Goal: Information Seeking & Learning: Learn about a topic

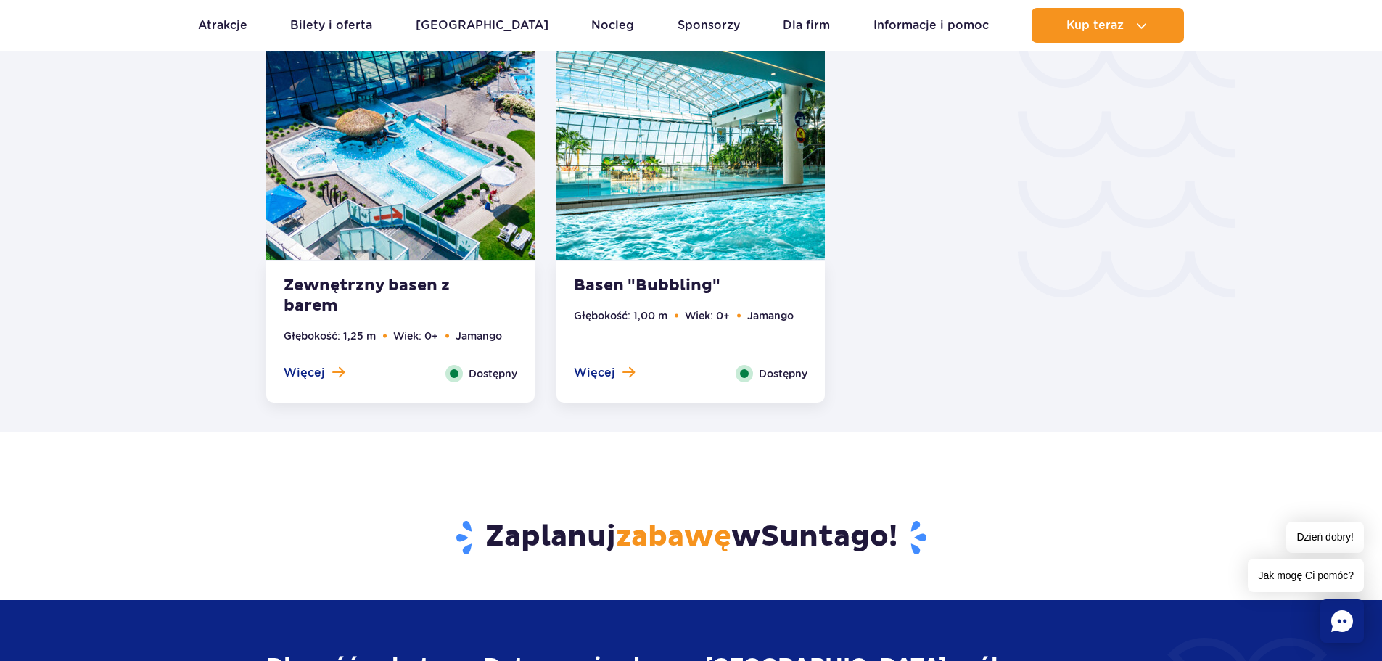
scroll to position [2443, 0]
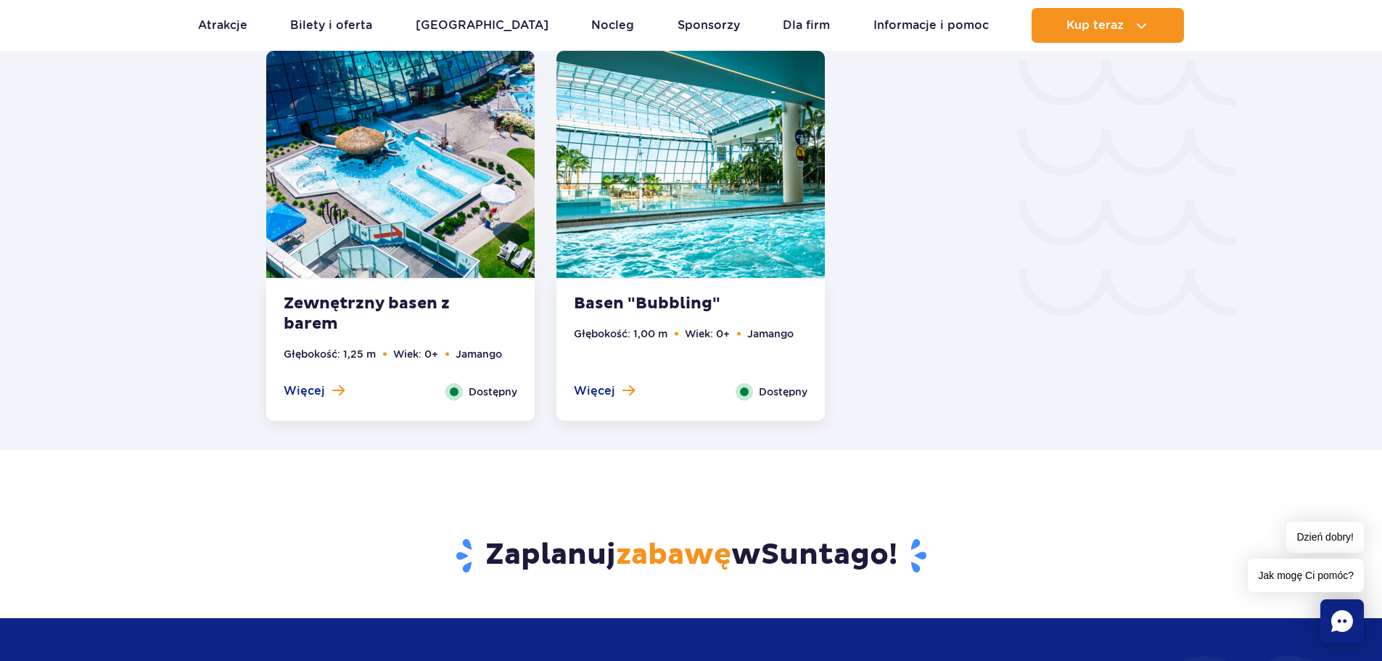
click at [389, 311] on strong "Zewnętrzny basen z barem" at bounding box center [372, 314] width 176 height 41
click at [321, 392] on span "Więcej" at bounding box center [304, 391] width 41 height 16
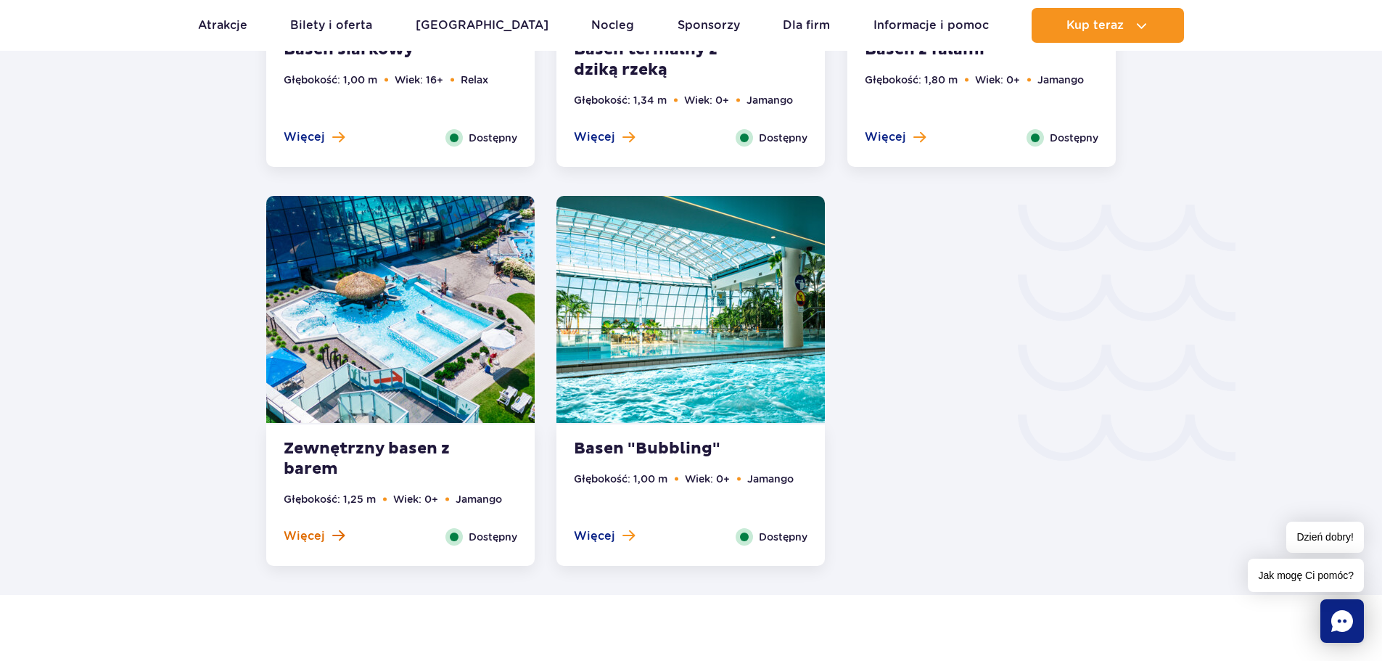
click at [302, 540] on span "Więcej" at bounding box center [304, 536] width 41 height 16
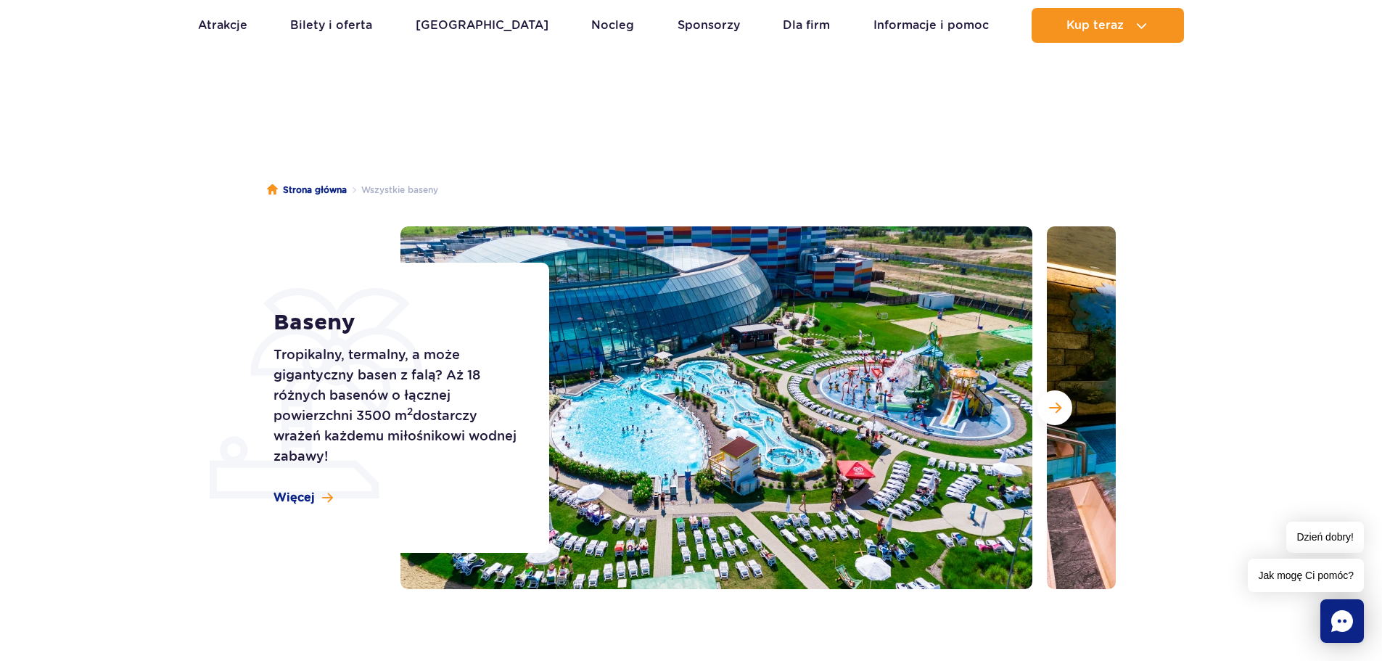
scroll to position [0, 0]
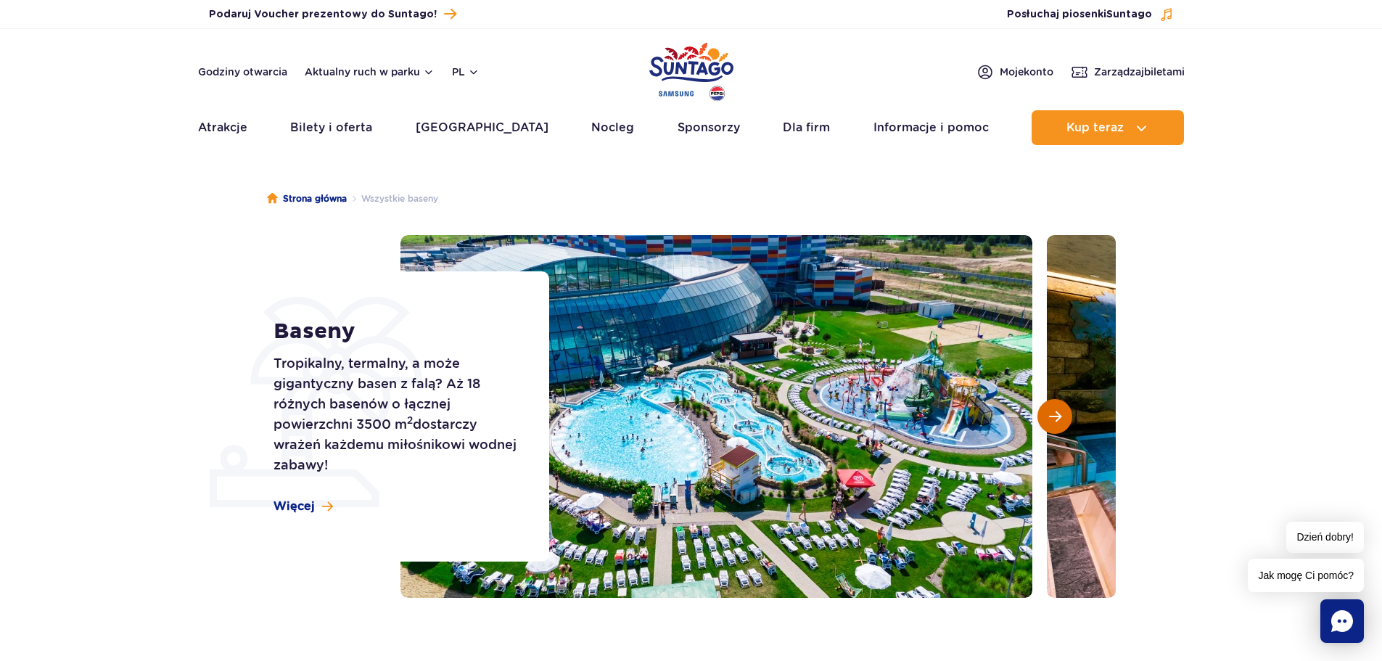
click at [1051, 418] on span "Następny slajd" at bounding box center [1055, 416] width 12 height 13
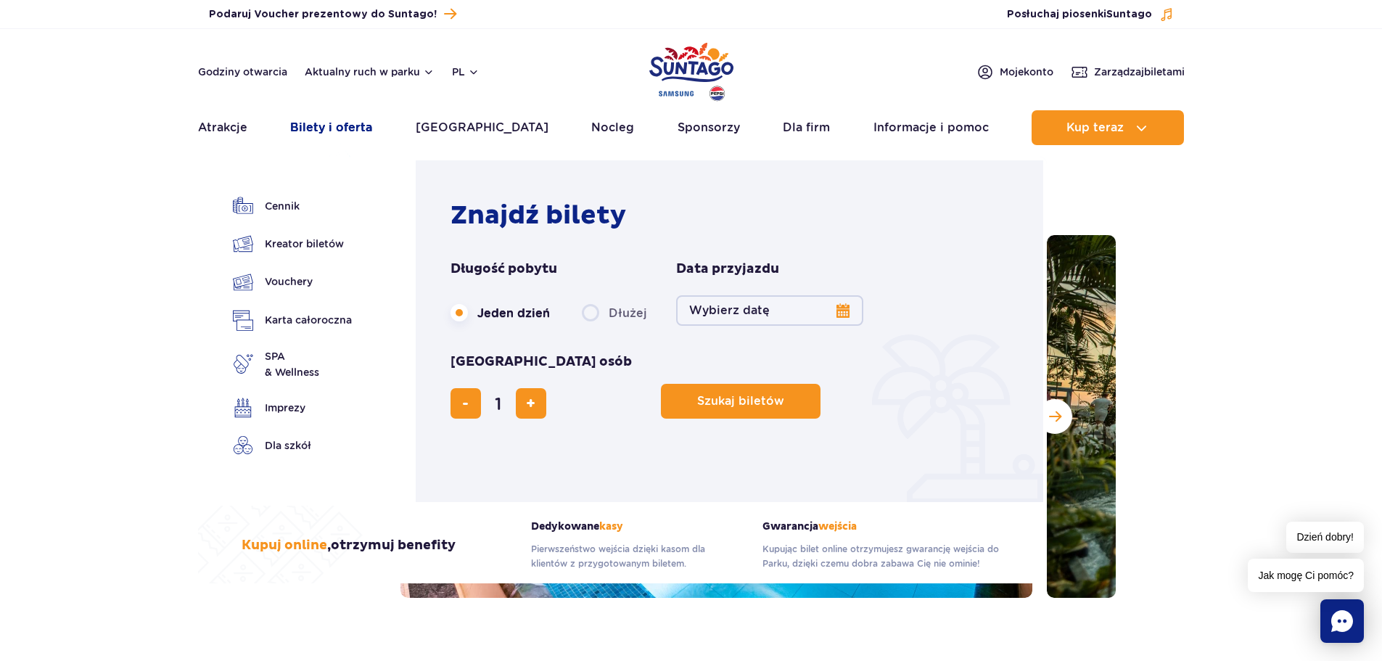
click at [316, 126] on link "Bilety i oferta" at bounding box center [331, 127] width 82 height 35
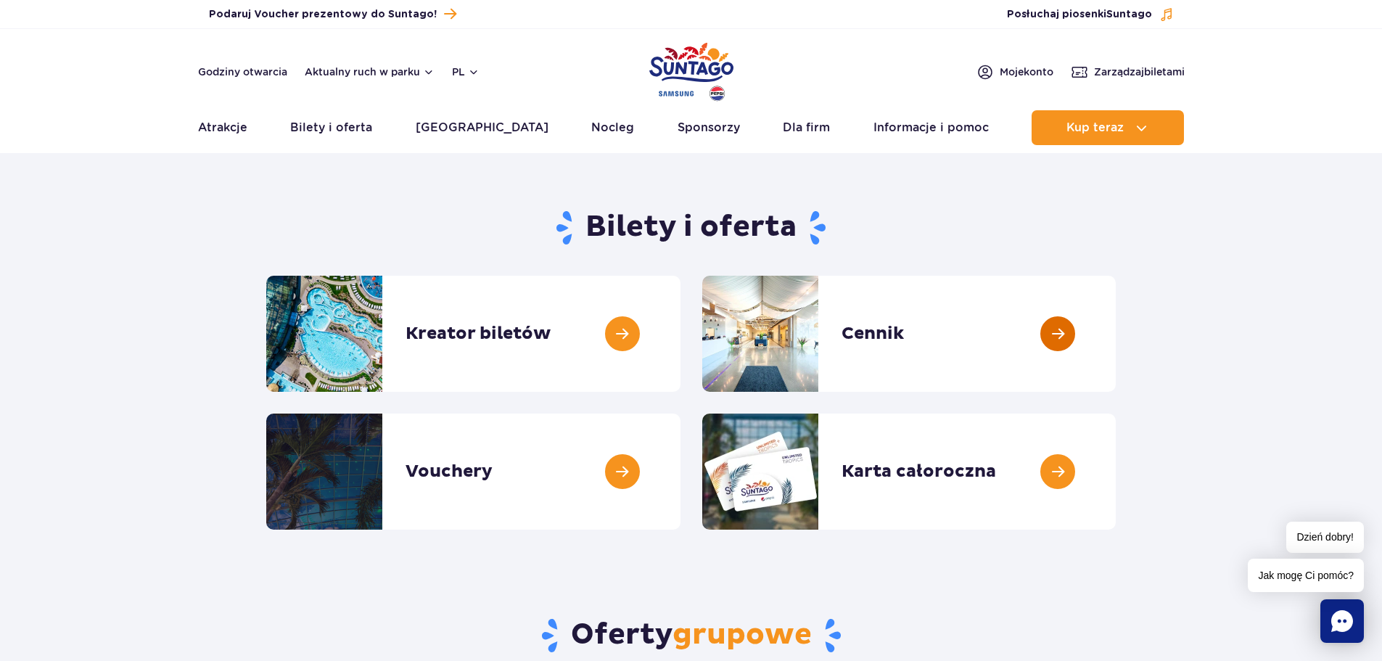
click at [1116, 334] on link at bounding box center [1116, 334] width 0 height 116
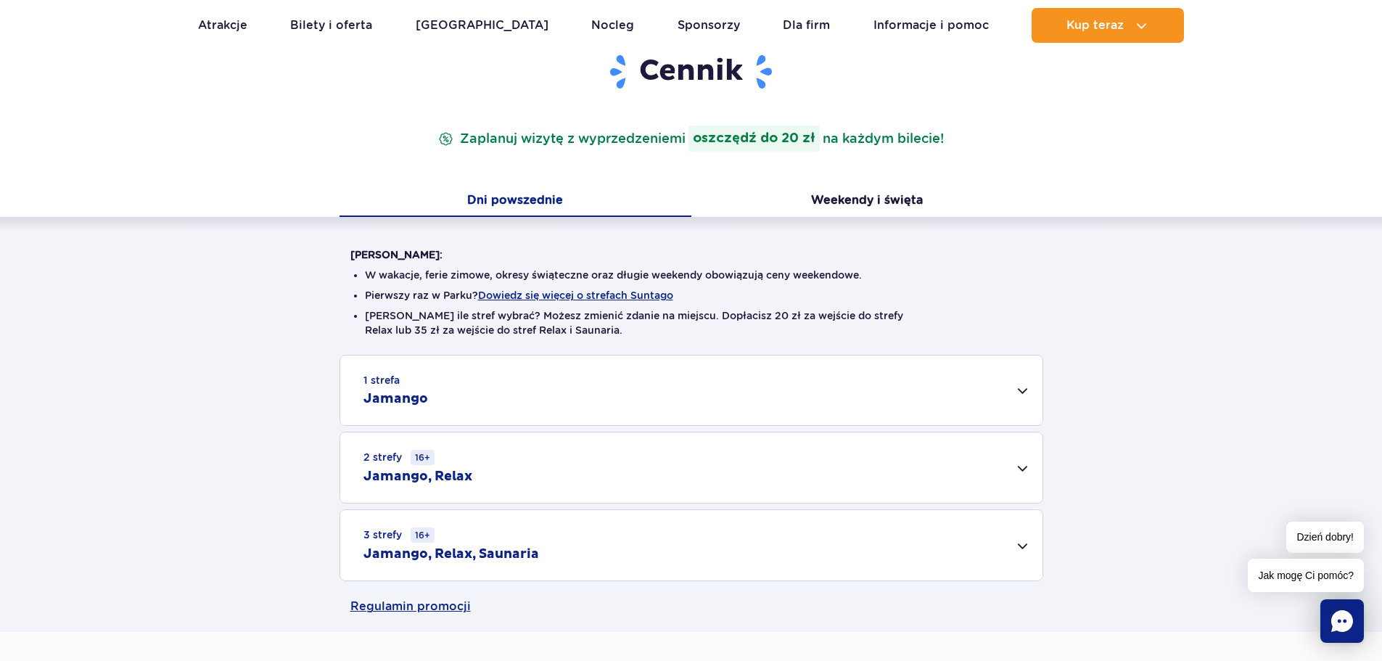
scroll to position [218, 0]
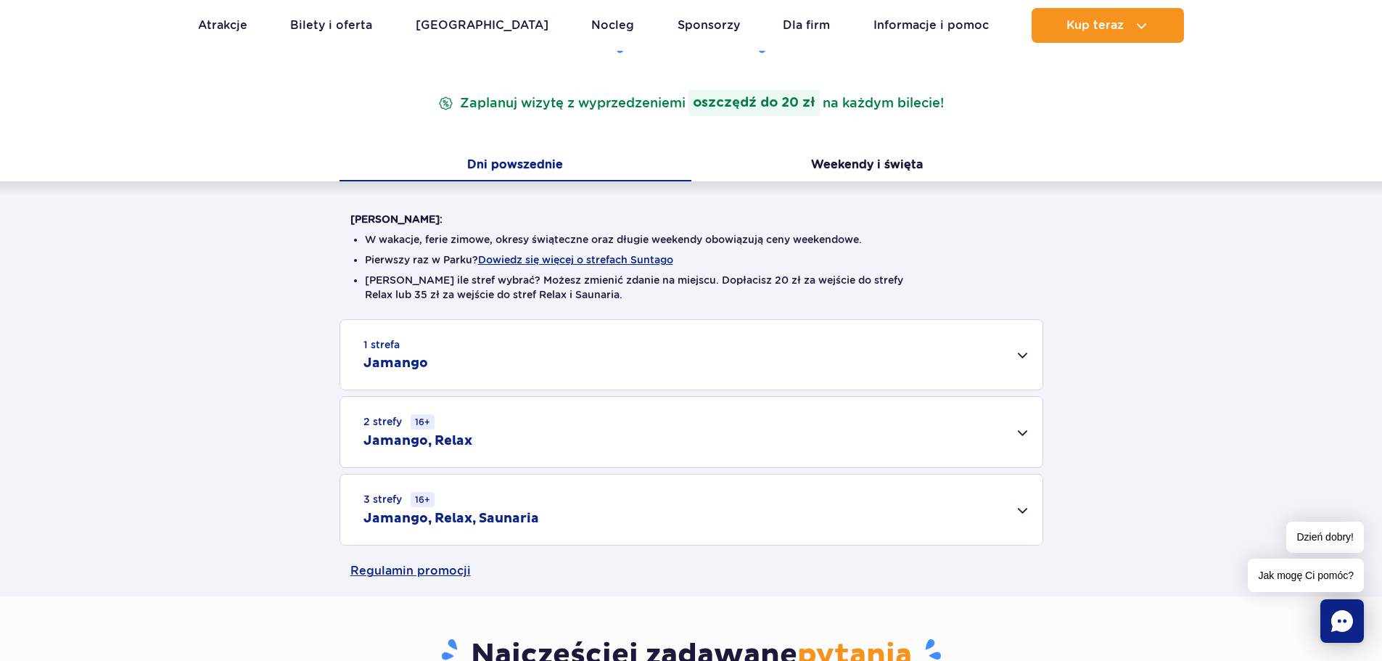
click at [1019, 352] on div "1 strefa Jamango" at bounding box center [691, 355] width 702 height 70
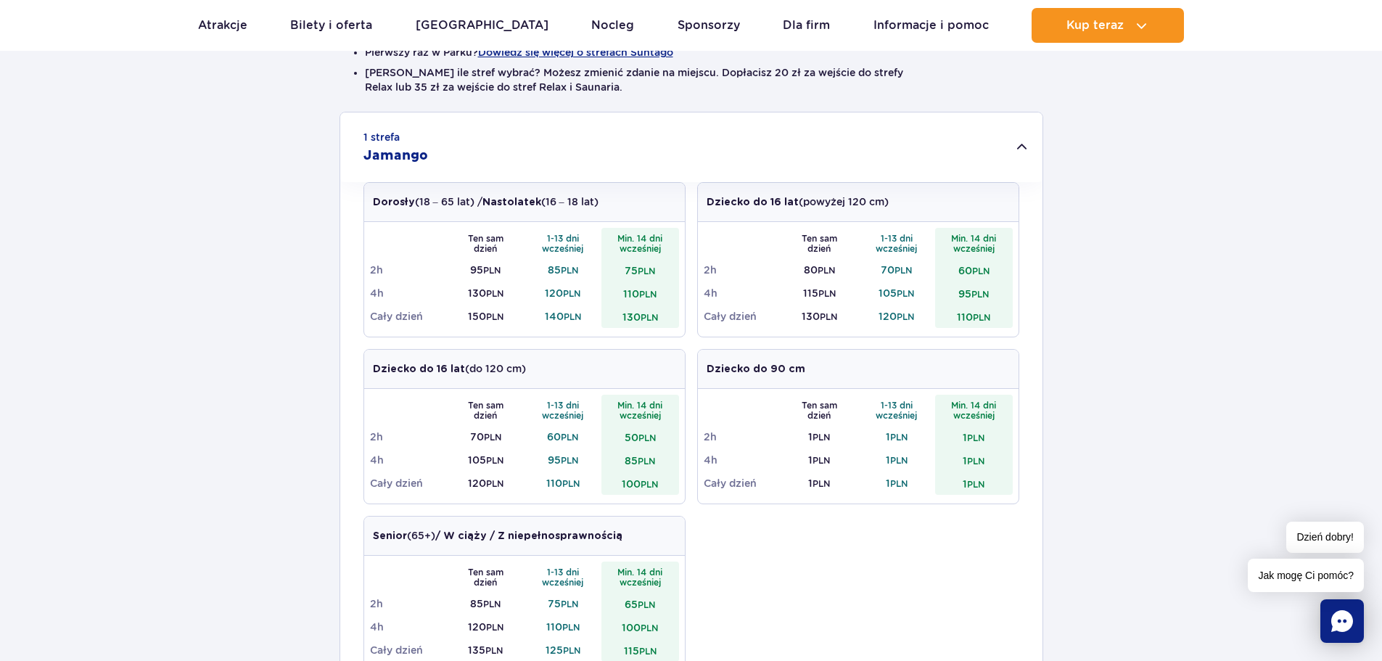
scroll to position [363, 0]
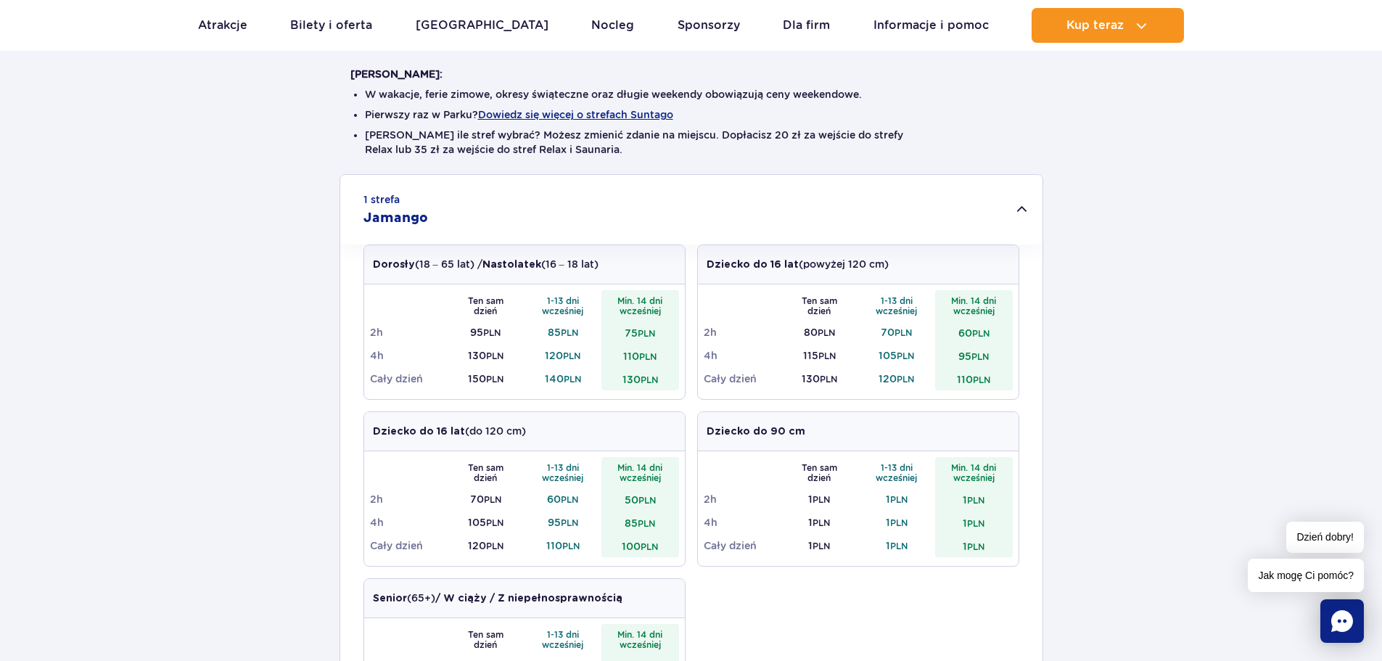
click at [1020, 207] on div "1 strefa Jamango" at bounding box center [691, 210] width 702 height 70
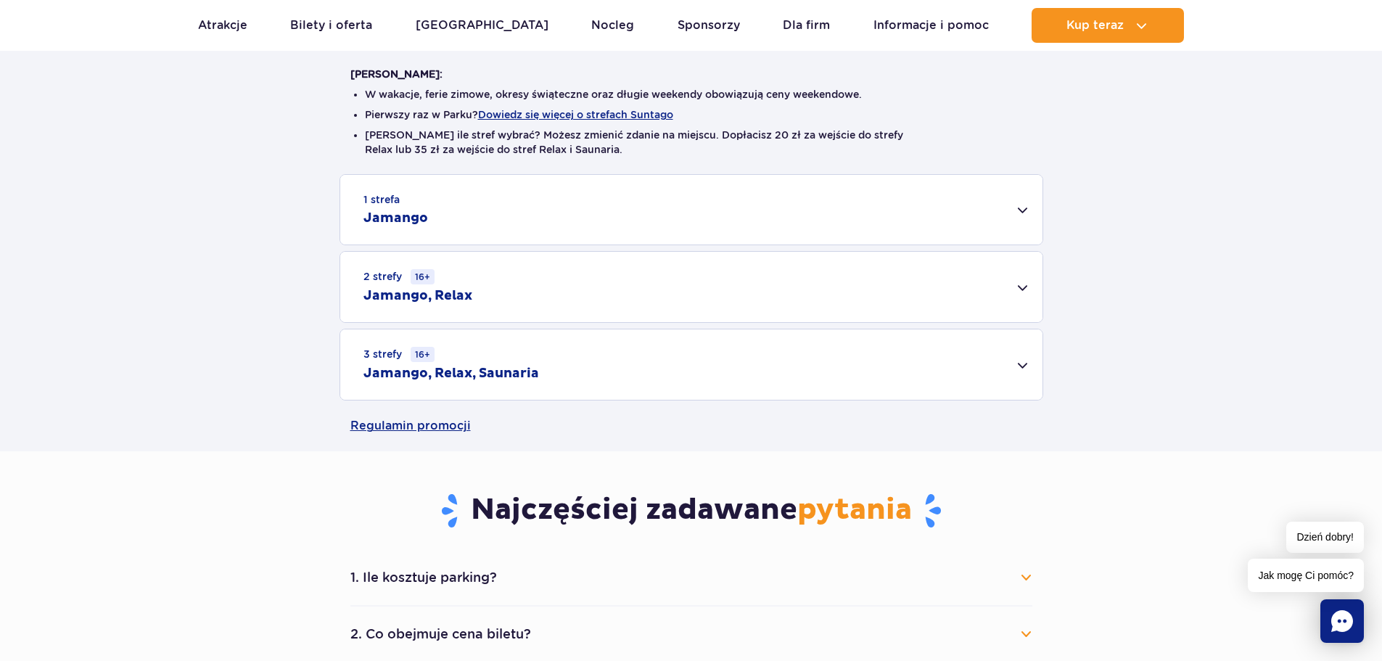
click at [1028, 364] on div "3 strefy 16+ Jamango, Relax, Saunaria" at bounding box center [691, 364] width 702 height 70
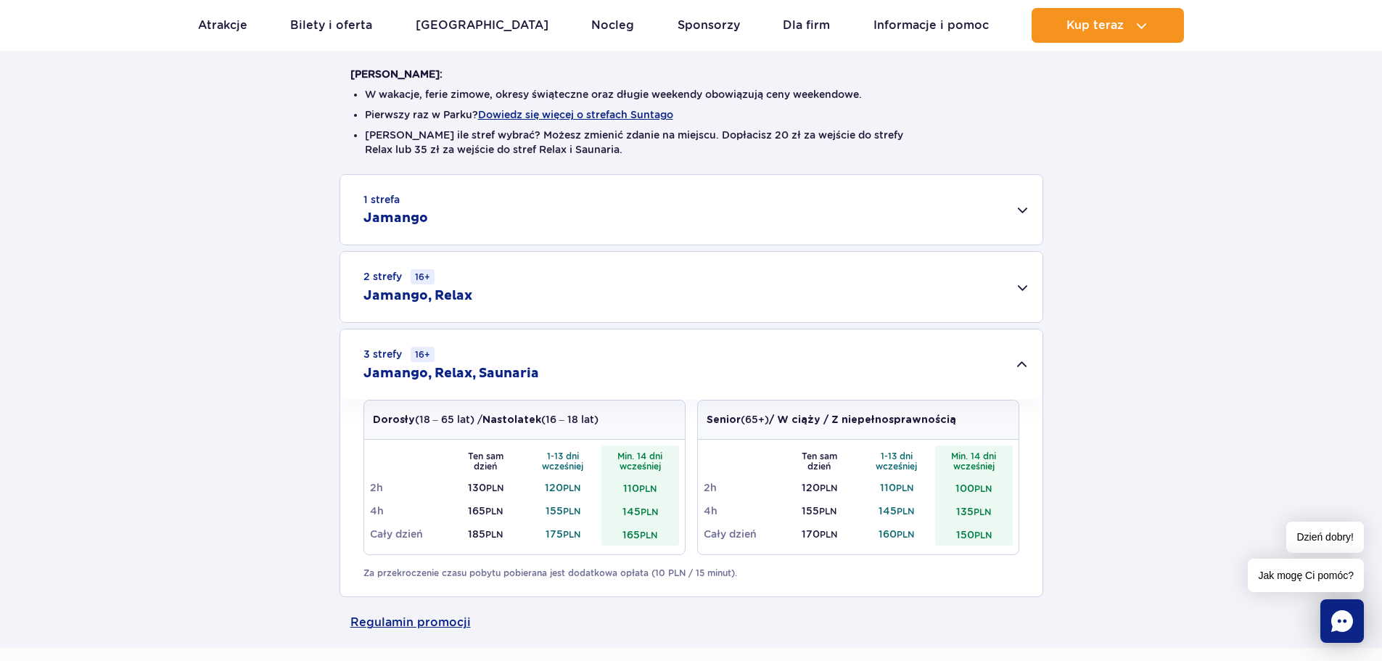
click at [1017, 290] on div "2 strefy 16+ Jamango, Relax" at bounding box center [691, 287] width 702 height 70
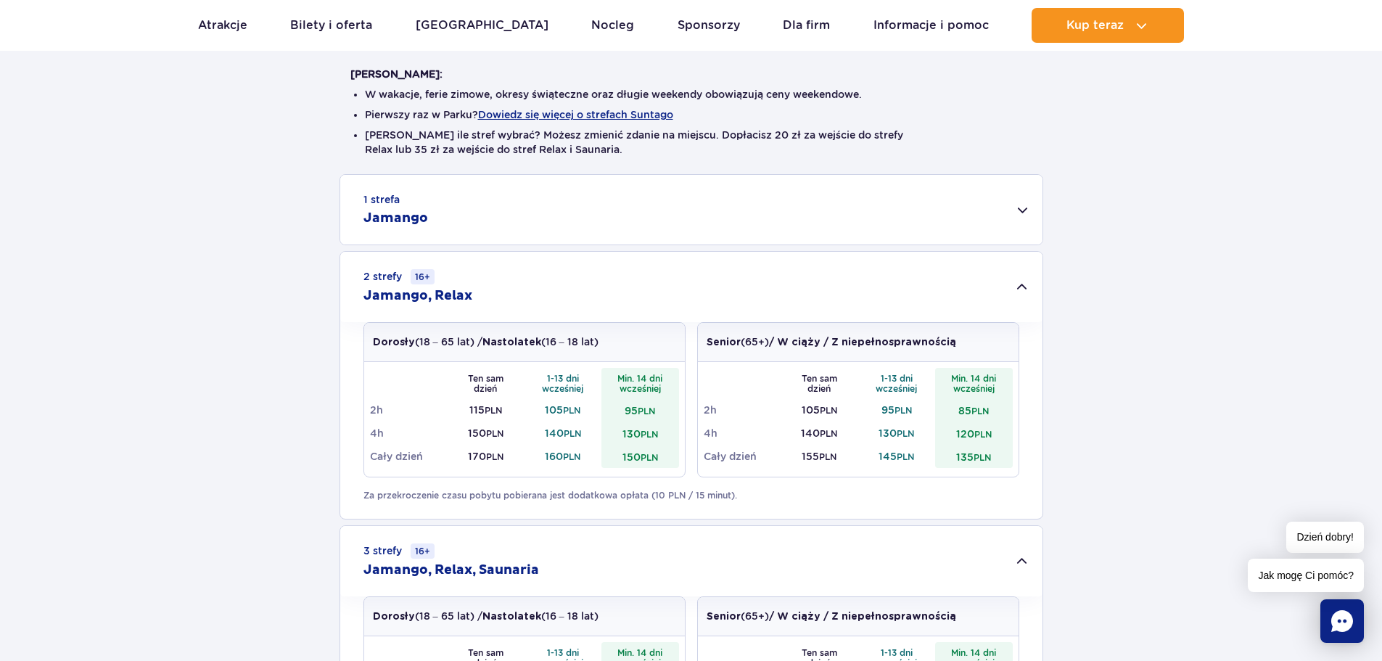
click at [1020, 287] on div "2 strefy 16+ Jamango, Relax" at bounding box center [691, 287] width 702 height 70
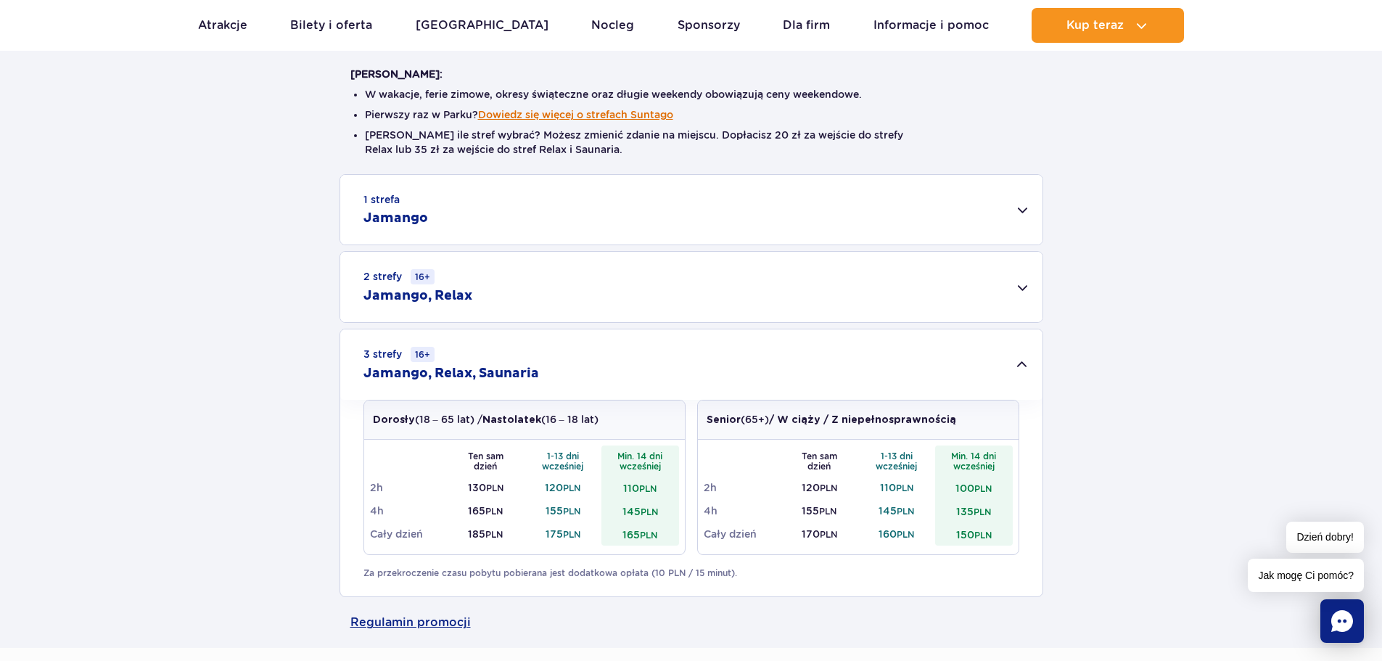
drag, startPoint x: 610, startPoint y: 116, endPoint x: 595, endPoint y: 118, distance: 14.7
click at [595, 118] on button "Dowiedz się więcej o strefach Suntago" at bounding box center [575, 115] width 195 height 12
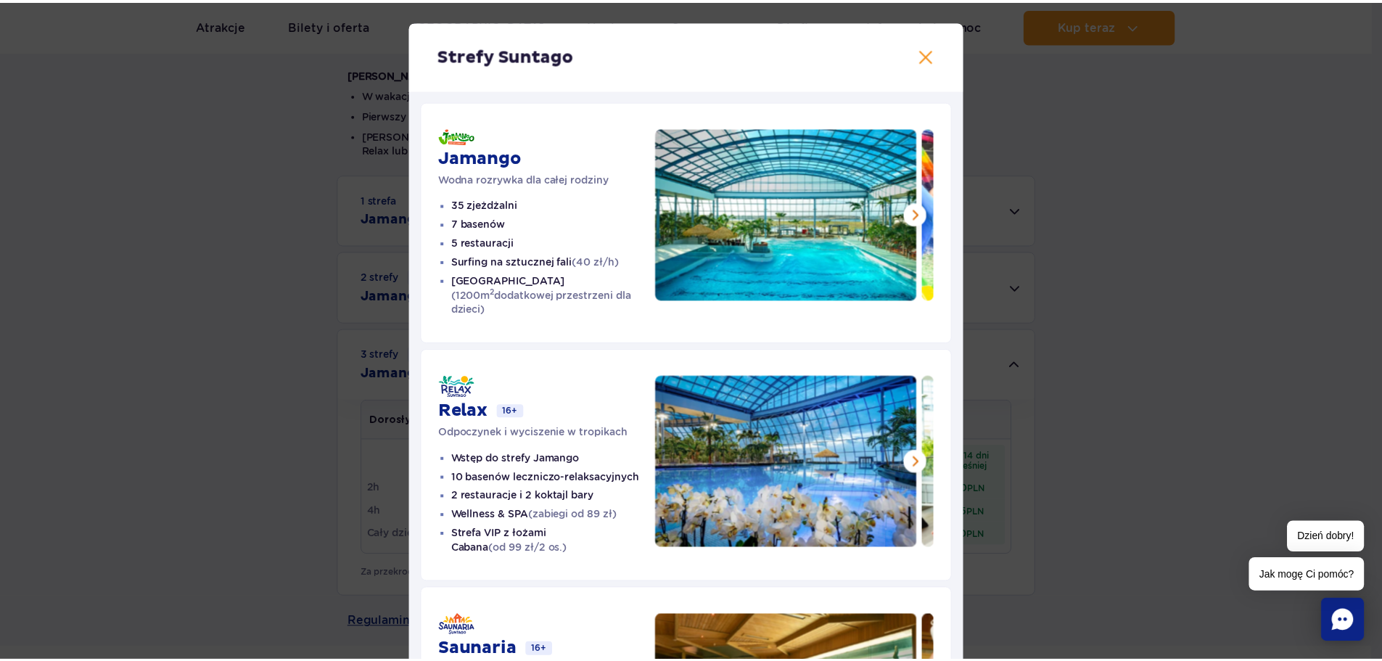
scroll to position [0, 0]
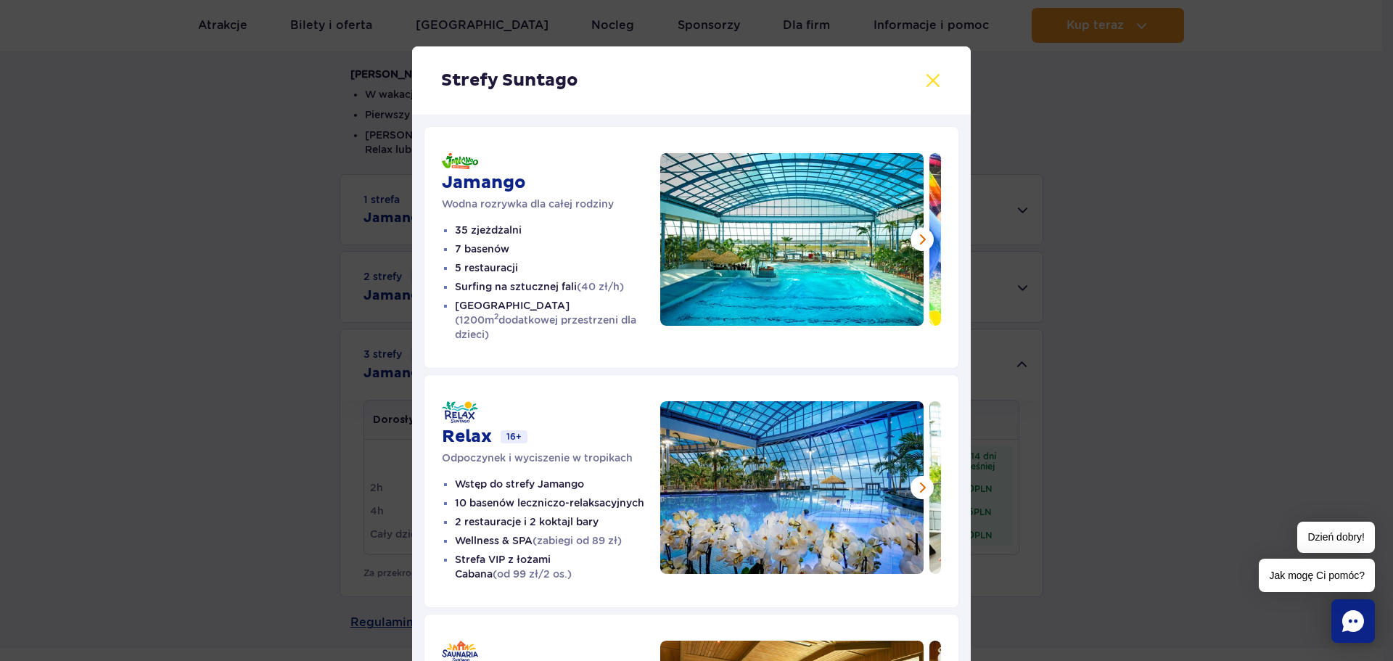
click at [926, 78] on button at bounding box center [932, 80] width 17 height 17
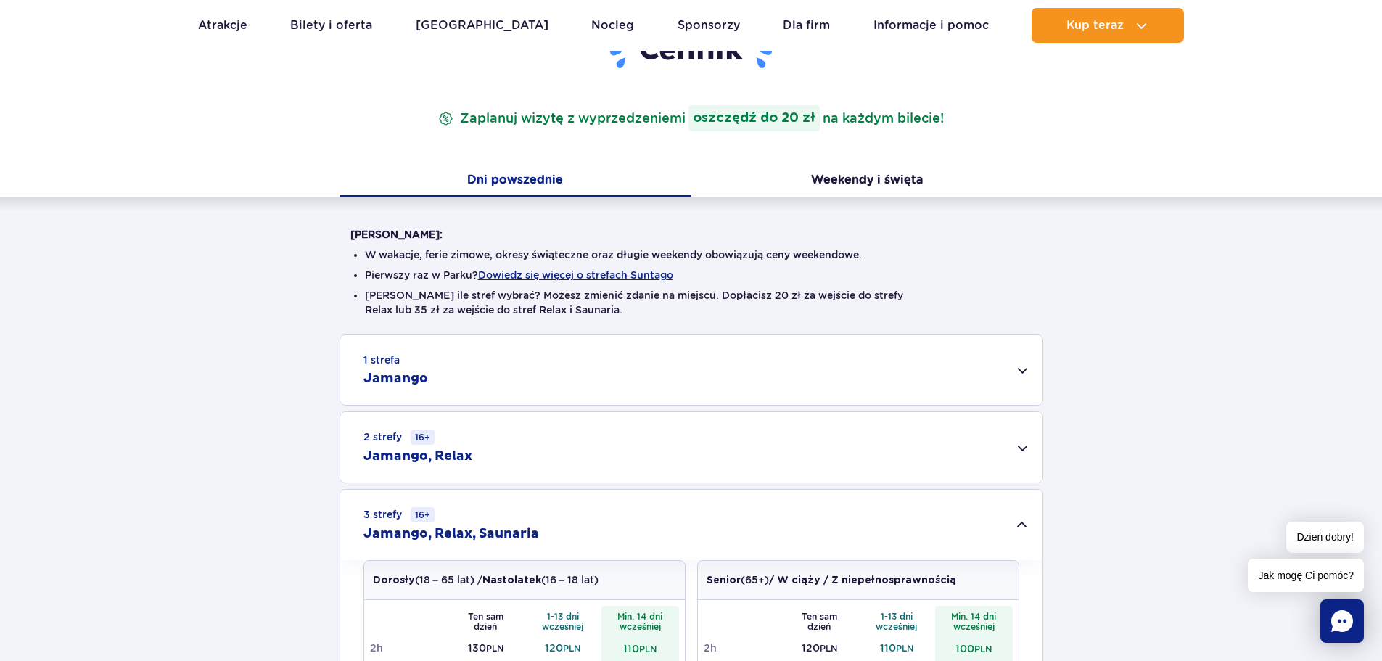
scroll to position [73, 0]
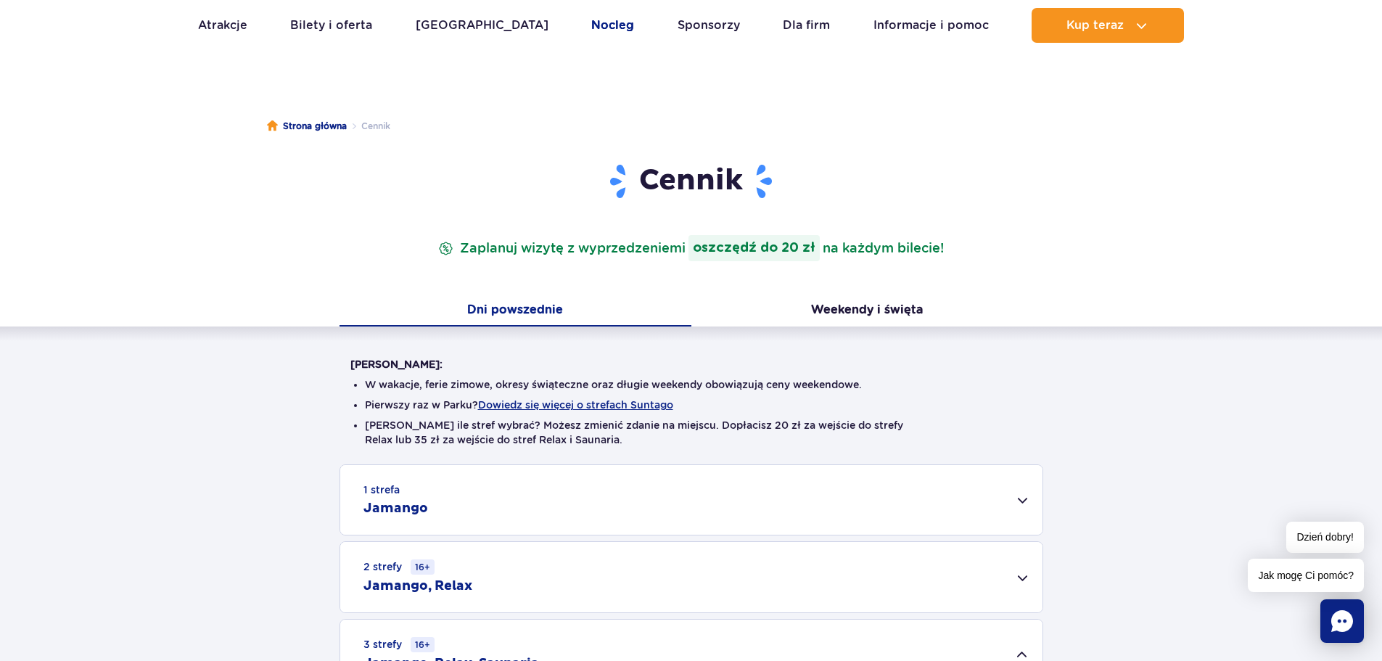
click at [591, 25] on link "Nocleg" at bounding box center [612, 25] width 43 height 35
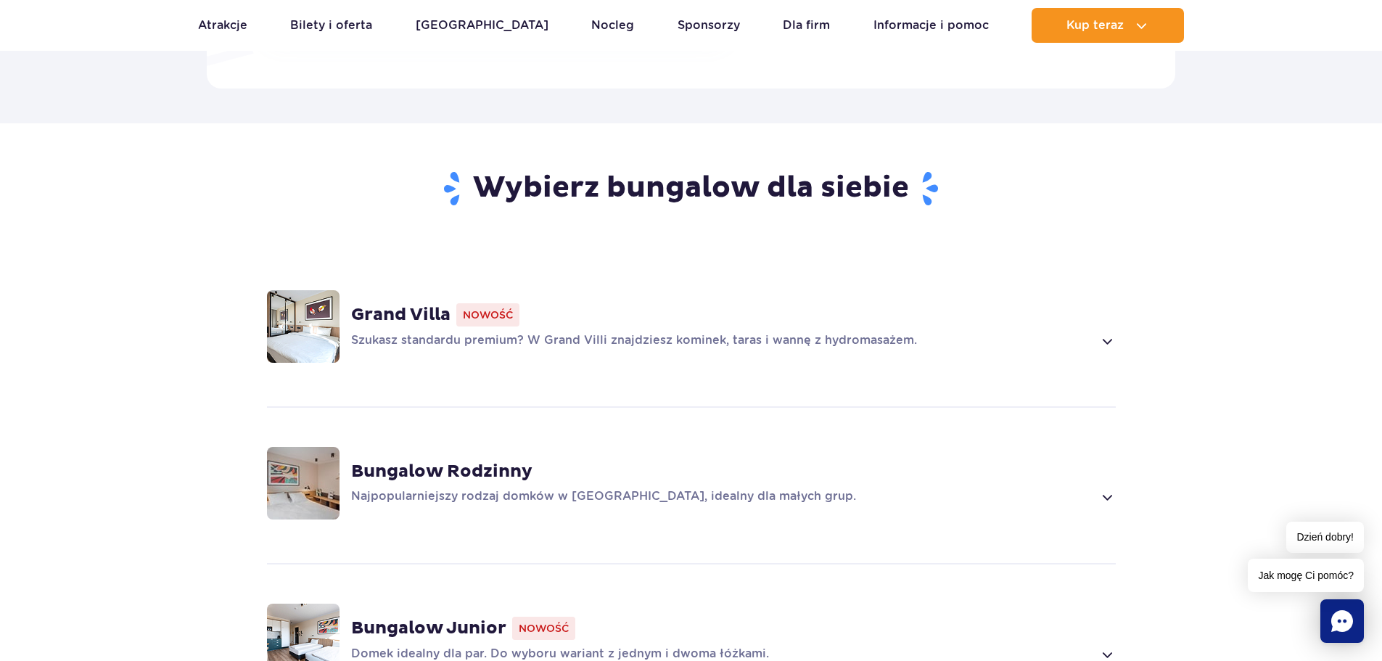
scroll to position [870, 0]
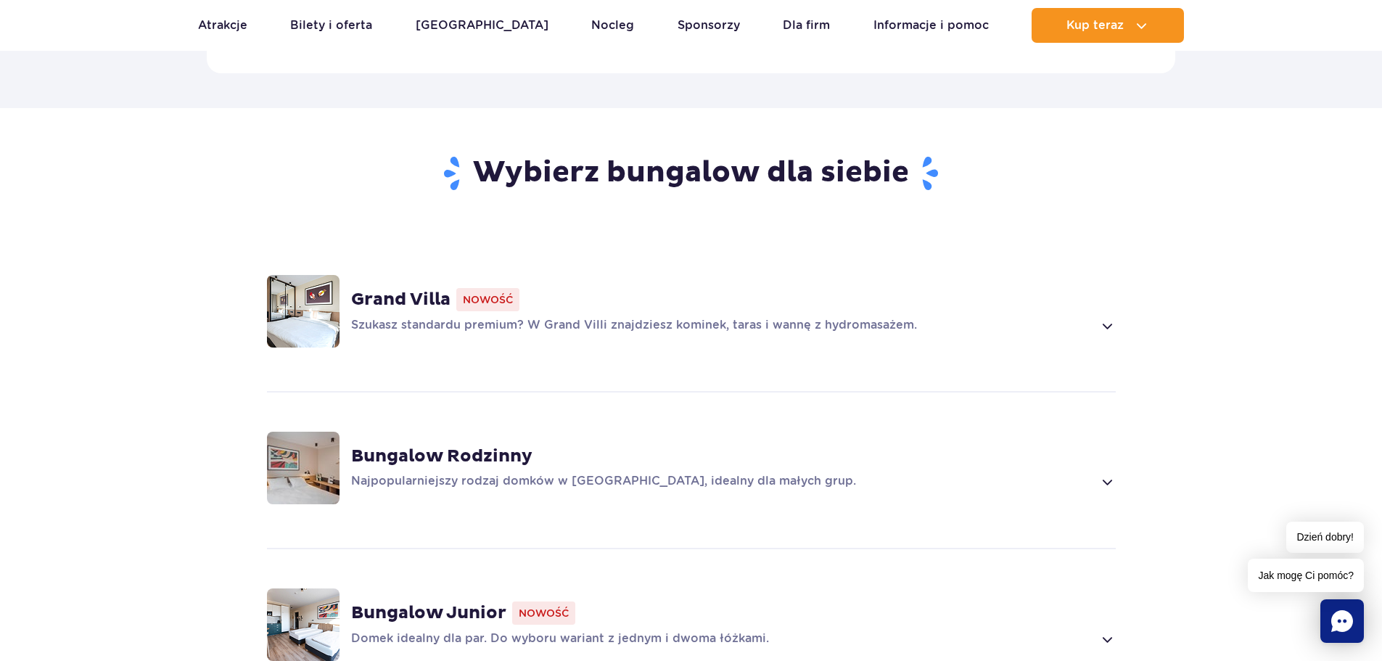
click at [1100, 317] on span at bounding box center [1106, 325] width 17 height 17
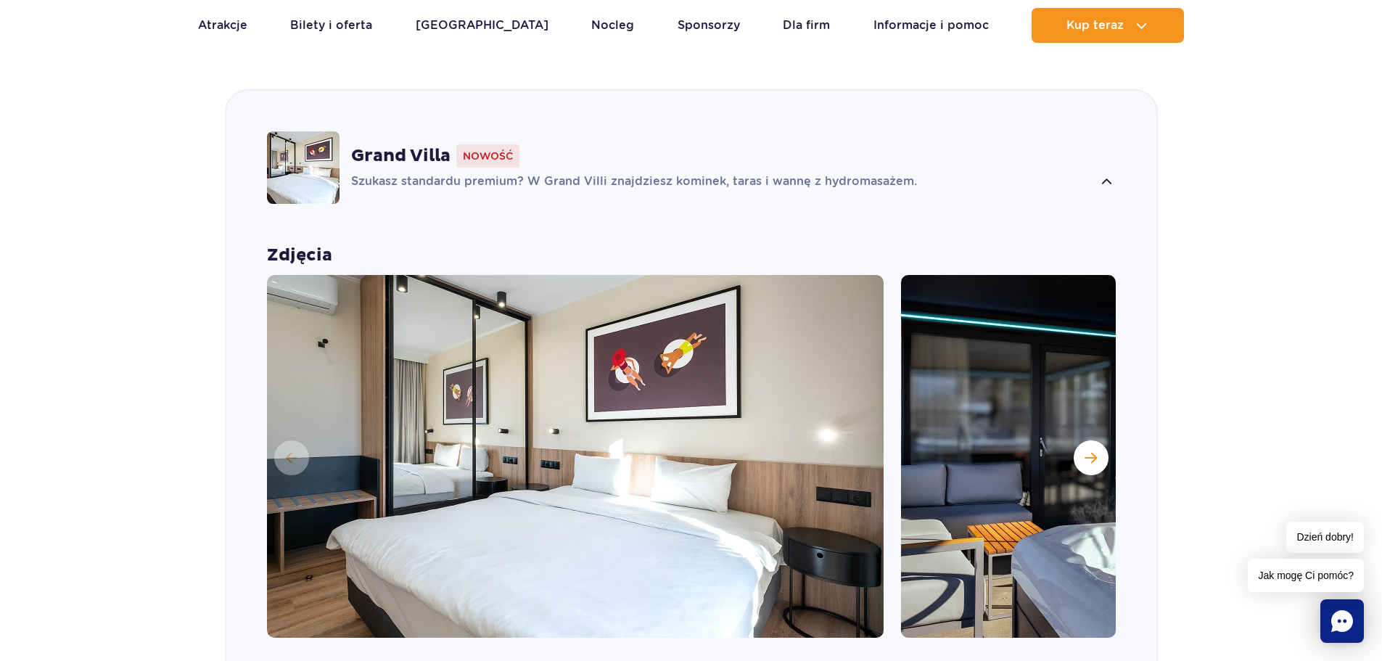
scroll to position [1016, 0]
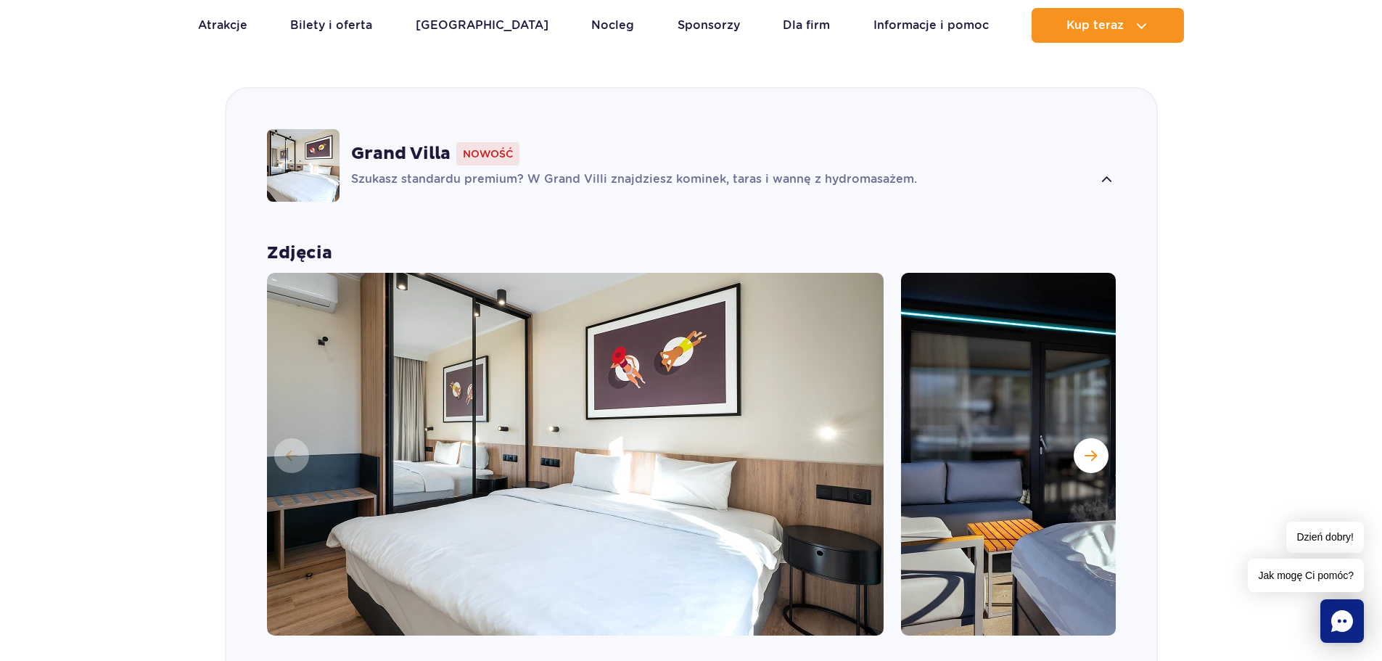
click at [1105, 148] on div "Grand Villa Nowość Szukasz standardu premium? W Grand Villi znajdziesz kominek,…" at bounding box center [733, 165] width 764 height 46
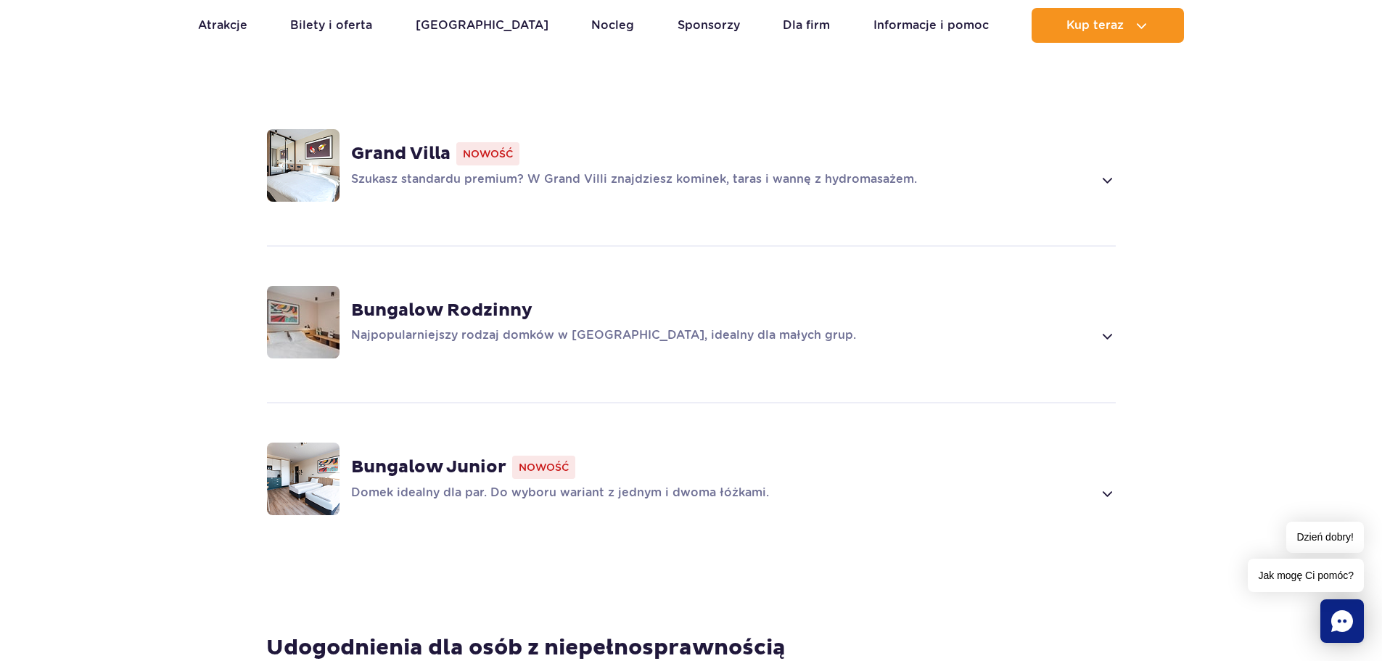
click at [1110, 302] on div "Bungalow Rodzinny Najpopularniejszy rodzaj domków w Suntago Village, idealny dl…" at bounding box center [733, 322] width 764 height 45
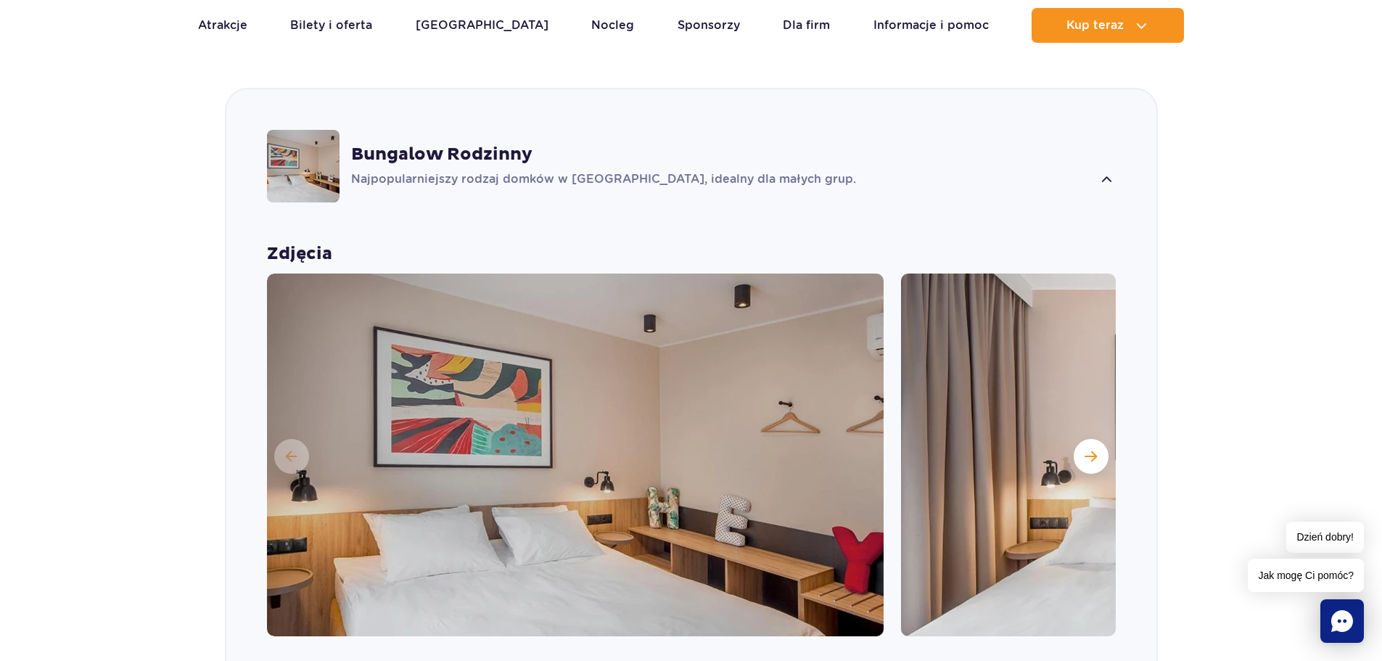
scroll to position [1173, 0]
click at [1101, 170] on span at bounding box center [1106, 178] width 17 height 17
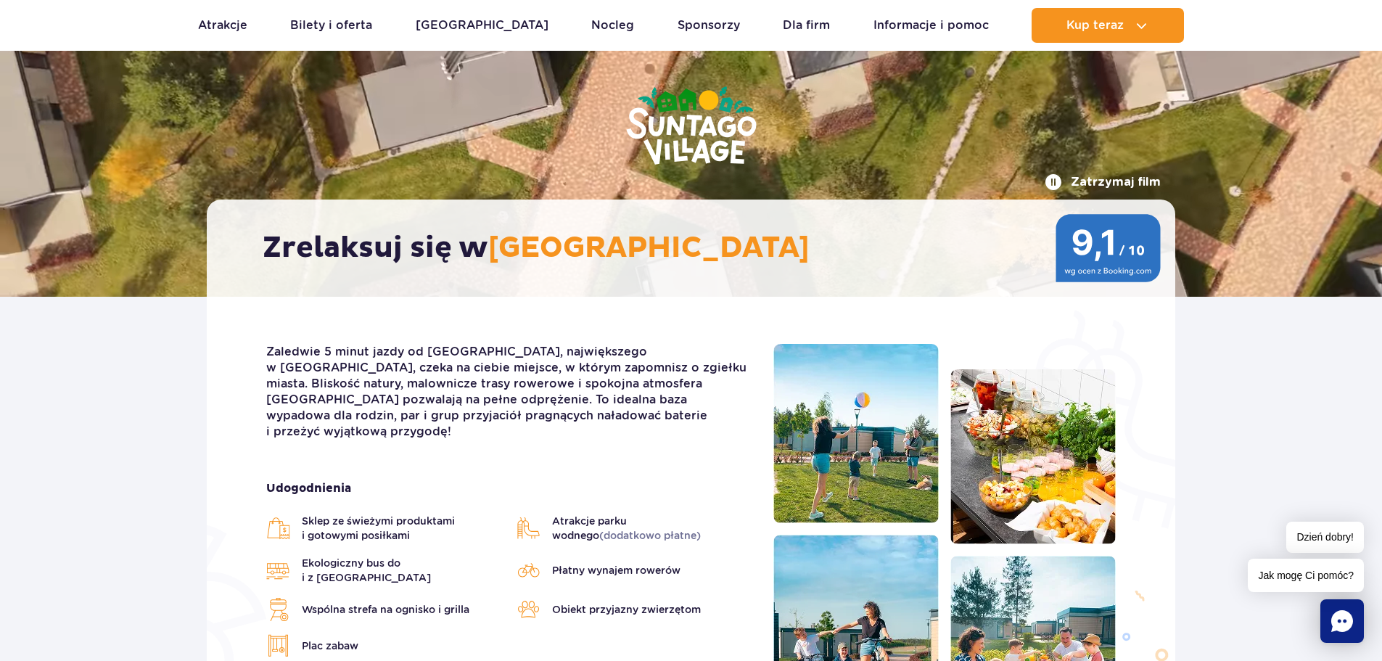
scroll to position [85, 0]
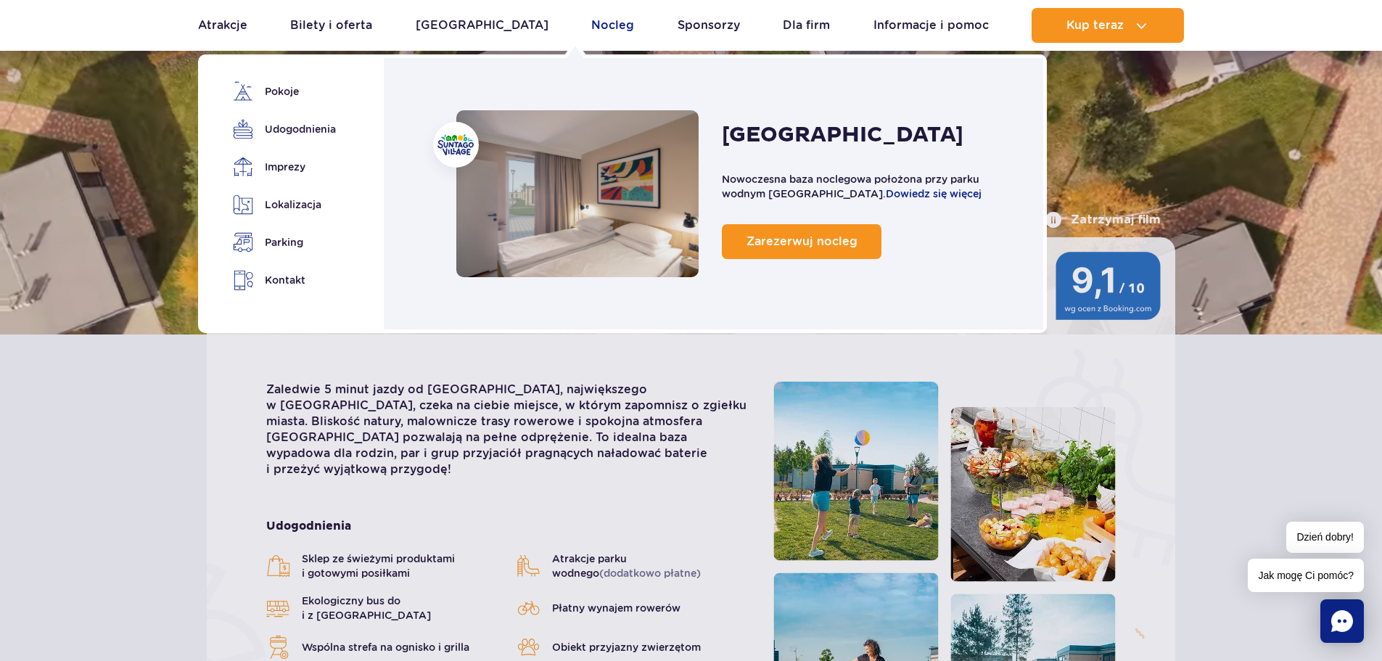
click at [591, 26] on link "Nocleg" at bounding box center [612, 25] width 43 height 35
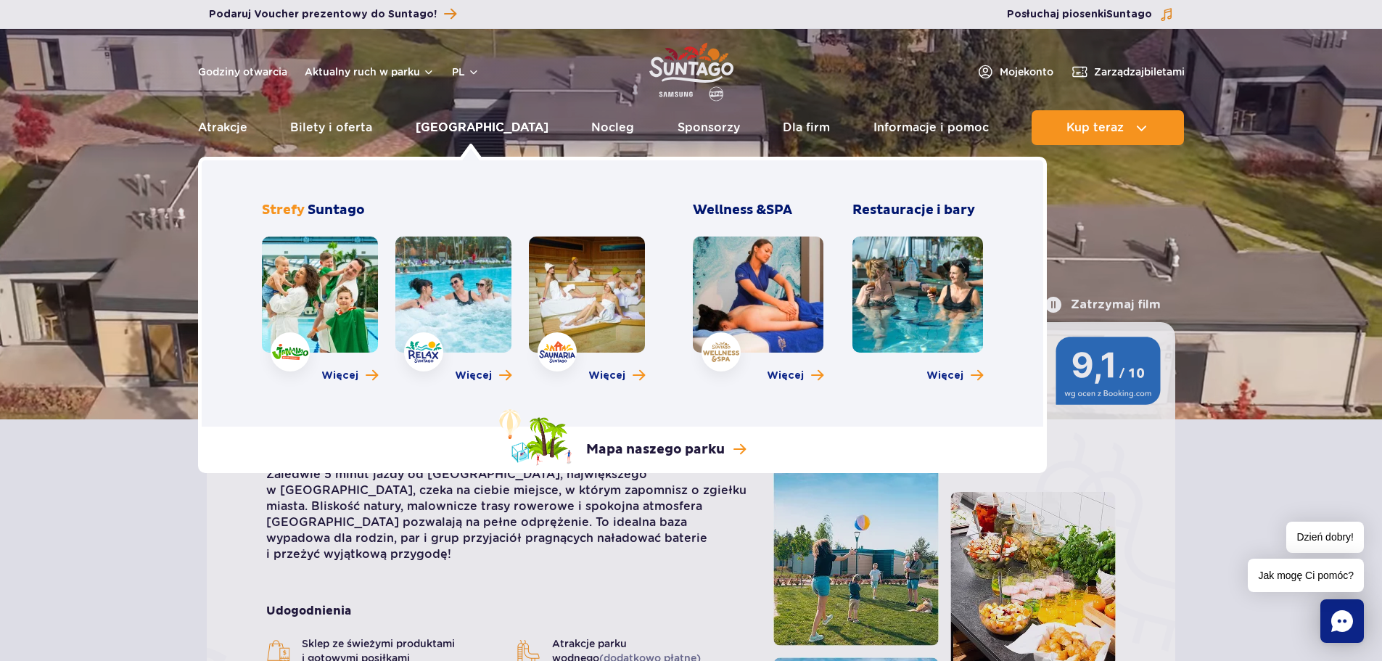
click at [469, 125] on link "[GEOGRAPHIC_DATA]" at bounding box center [482, 127] width 133 height 35
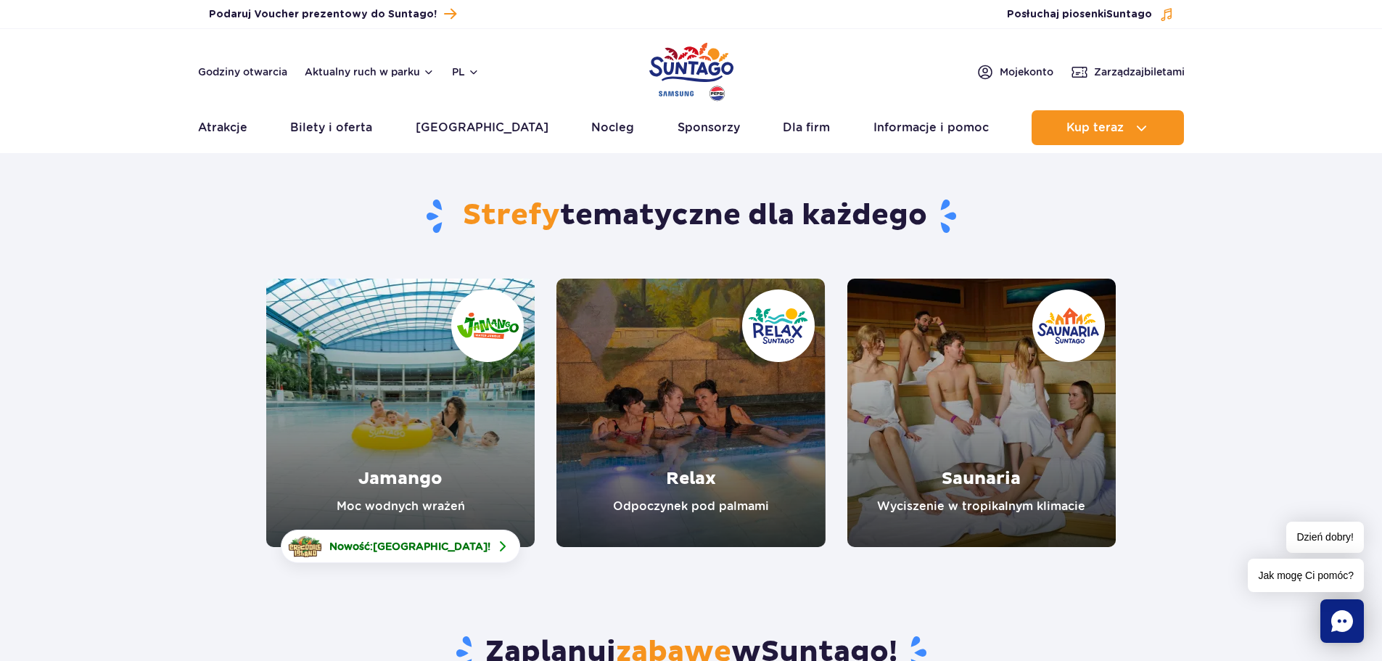
click at [469, 403] on link "Jamango" at bounding box center [400, 413] width 268 height 268
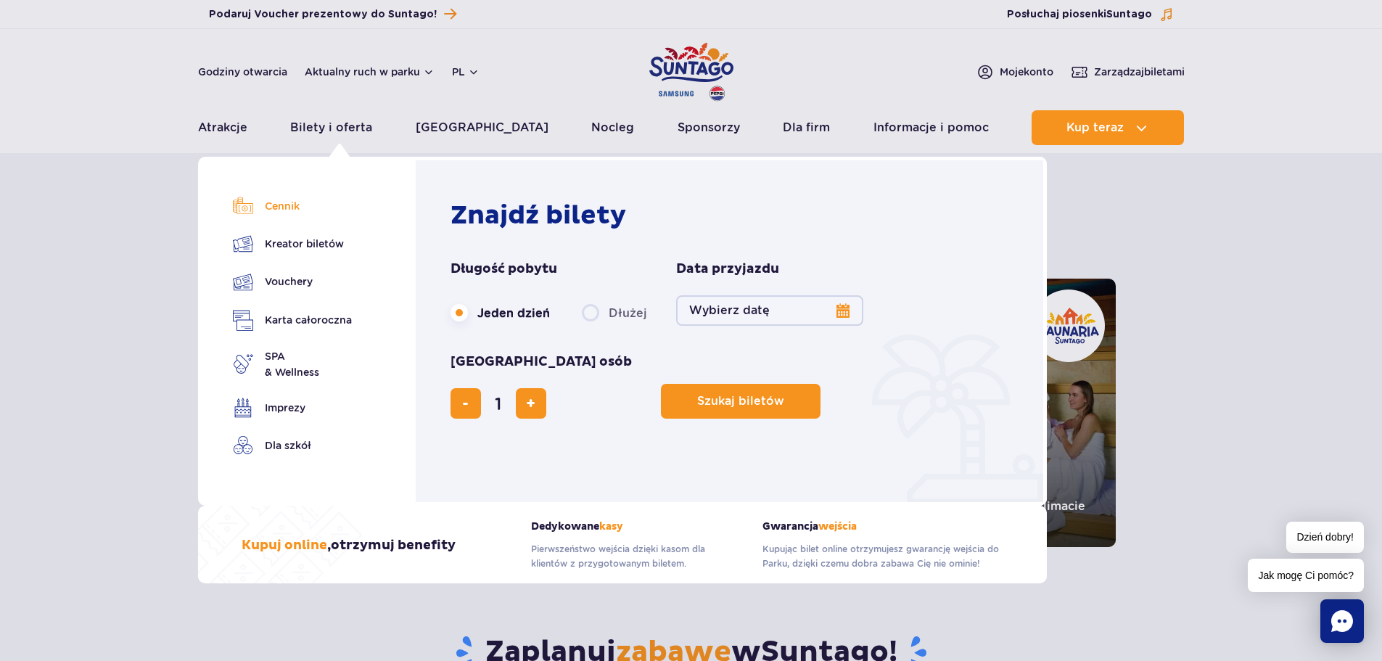
click at [289, 204] on link "Cennik" at bounding box center [292, 206] width 119 height 20
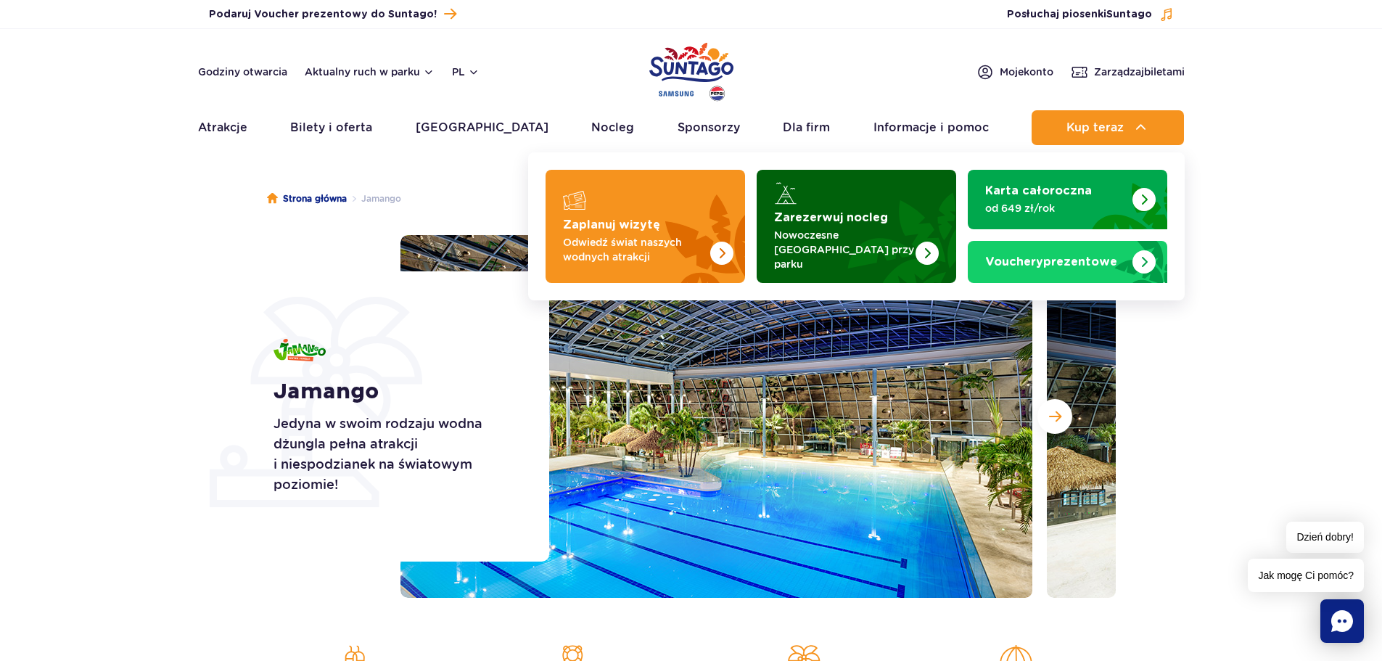
click at [854, 223] on strong "Zarezerwuj nocleg" at bounding box center [831, 218] width 114 height 12
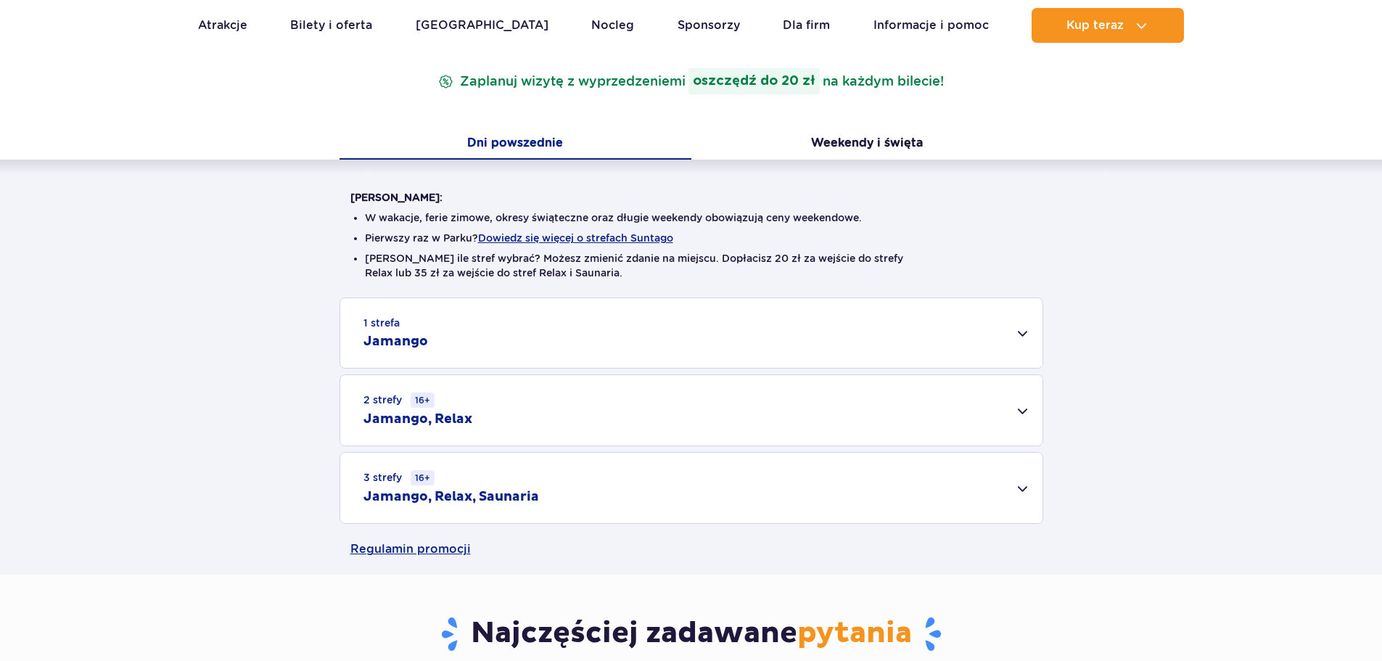
scroll to position [290, 0]
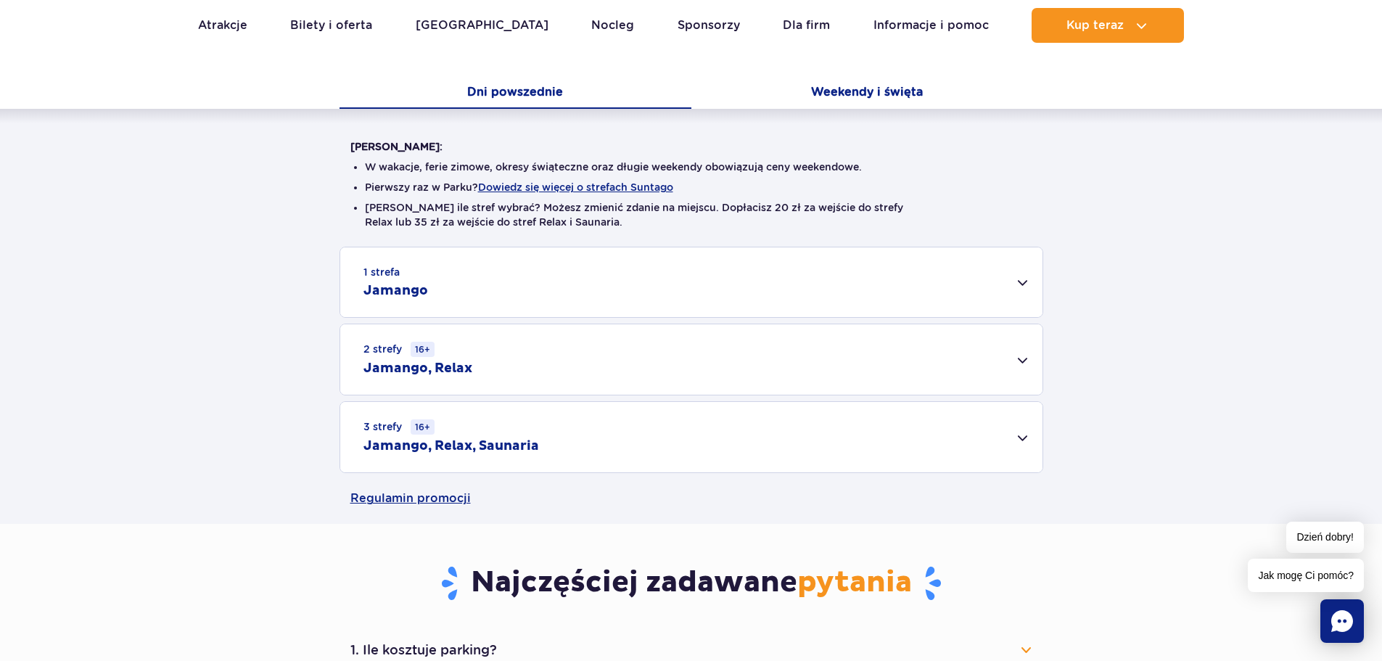
click at [850, 101] on button "Weekendy i święta" at bounding box center [867, 93] width 352 height 30
click at [536, 100] on button "Dni powszednie" at bounding box center [515, 93] width 352 height 30
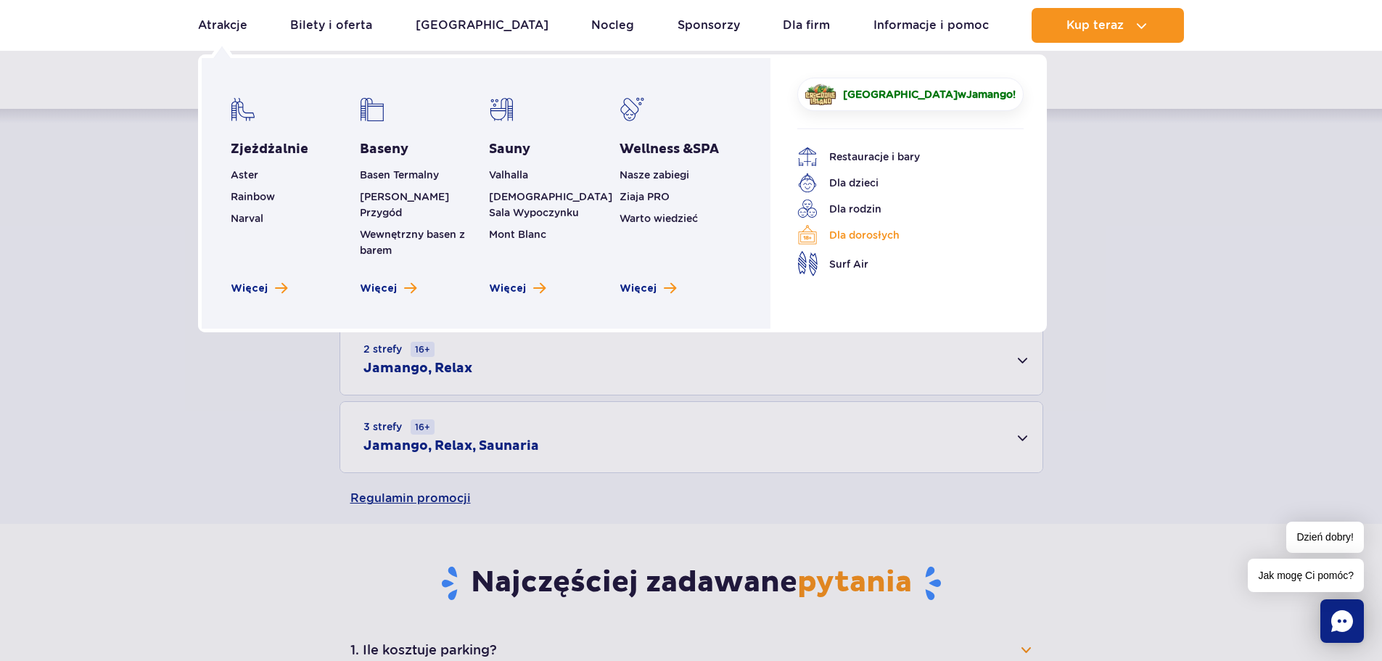
click at [846, 236] on link "Dla dorosłych" at bounding box center [899, 235] width 205 height 20
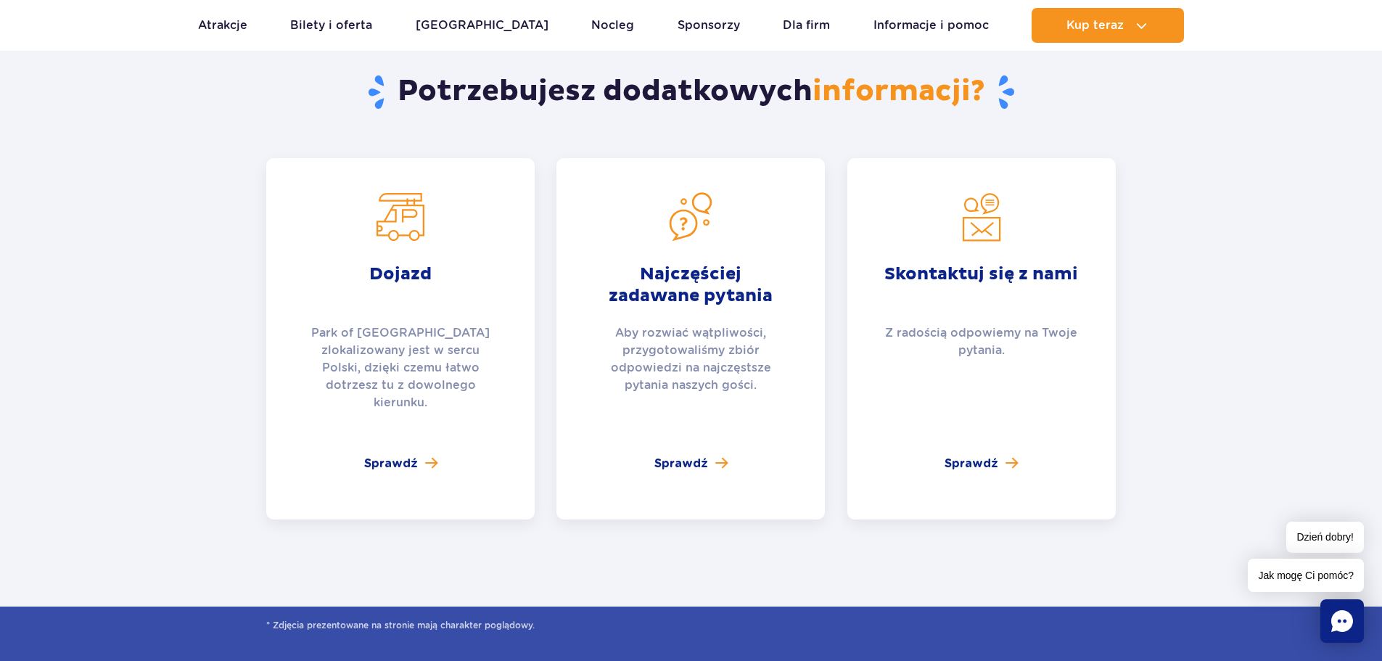
scroll to position [2200, 0]
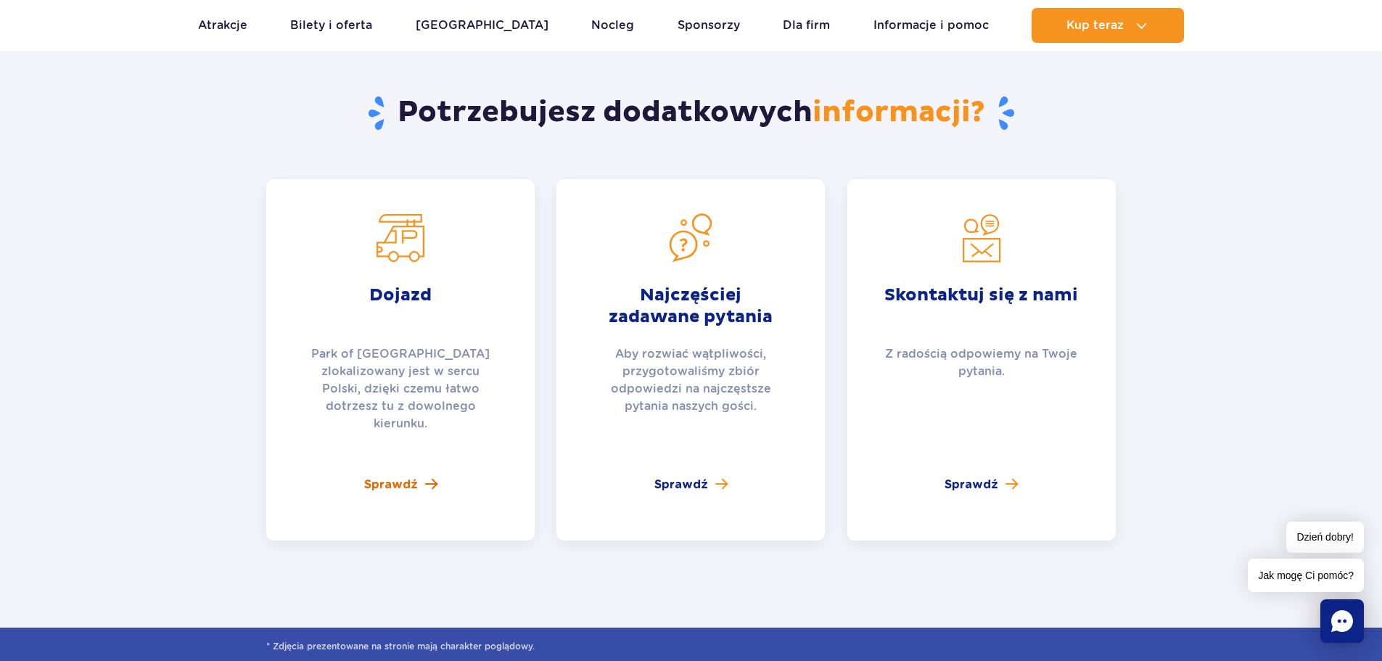
click at [418, 476] on link "Sprawdź" at bounding box center [400, 484] width 73 height 17
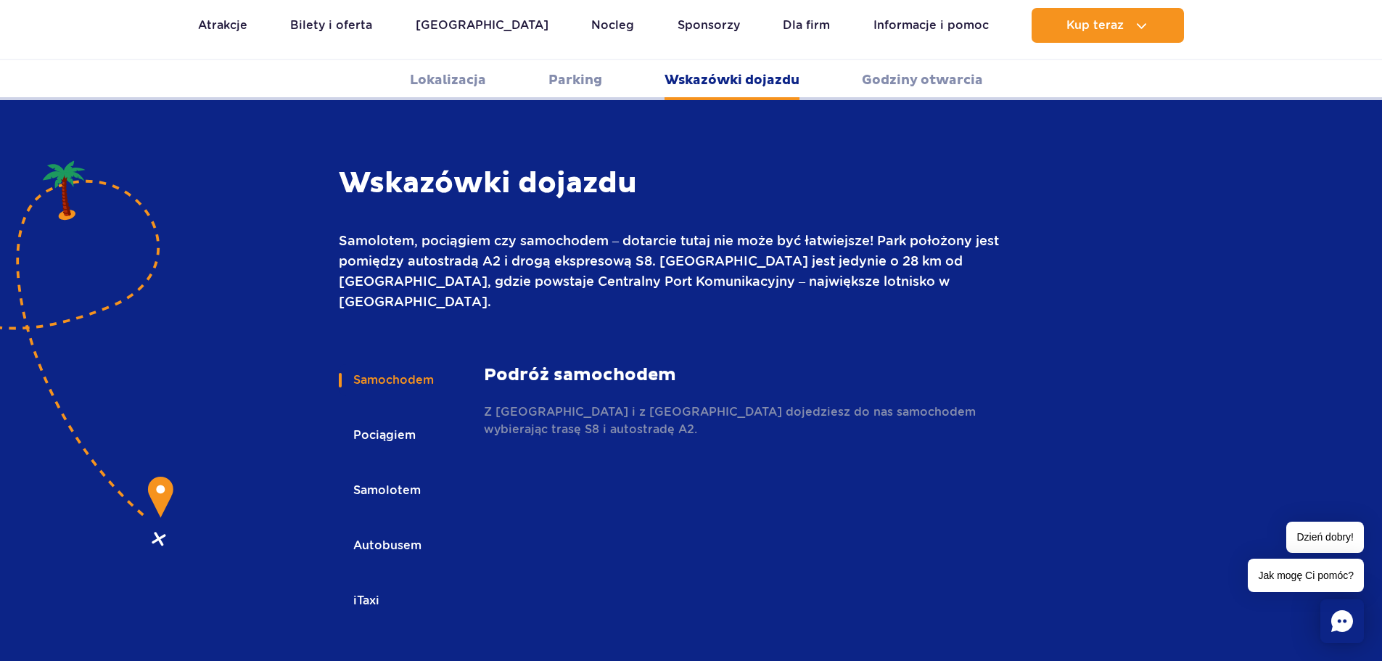
click at [384, 419] on button "Pociągiem" at bounding box center [383, 435] width 89 height 32
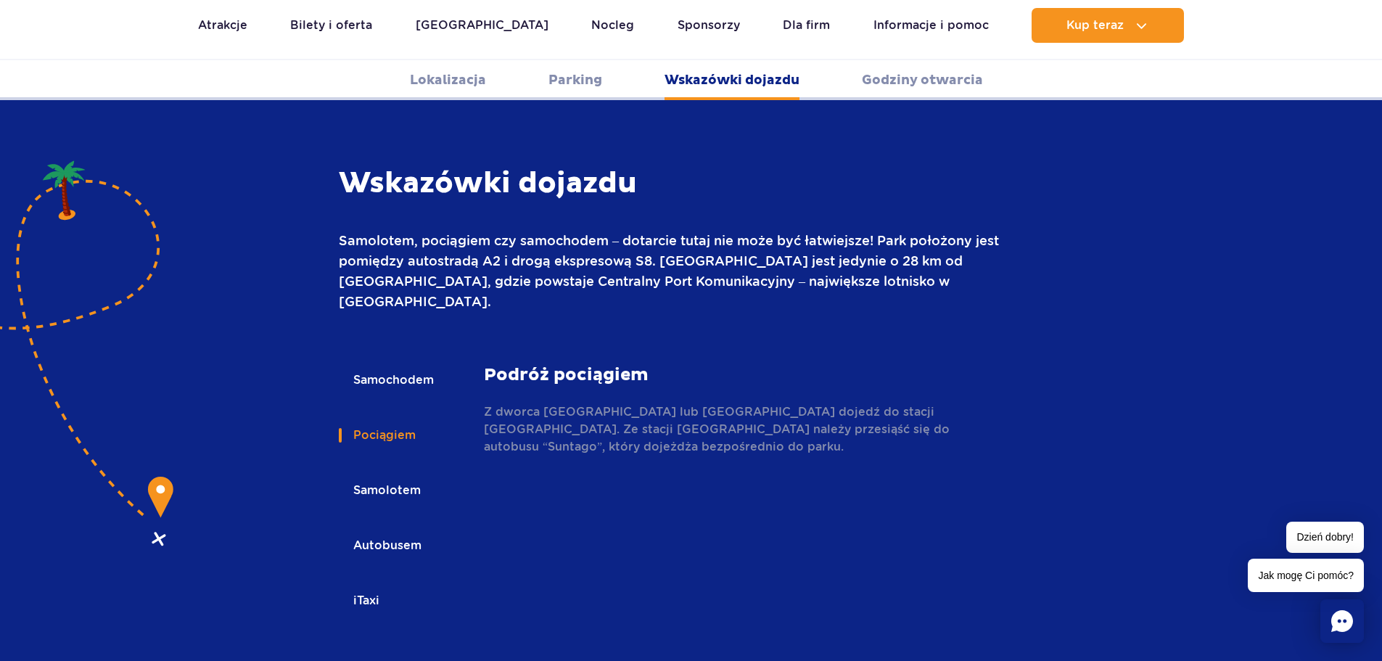
click at [400, 474] on button "Samolotem" at bounding box center [386, 490] width 94 height 32
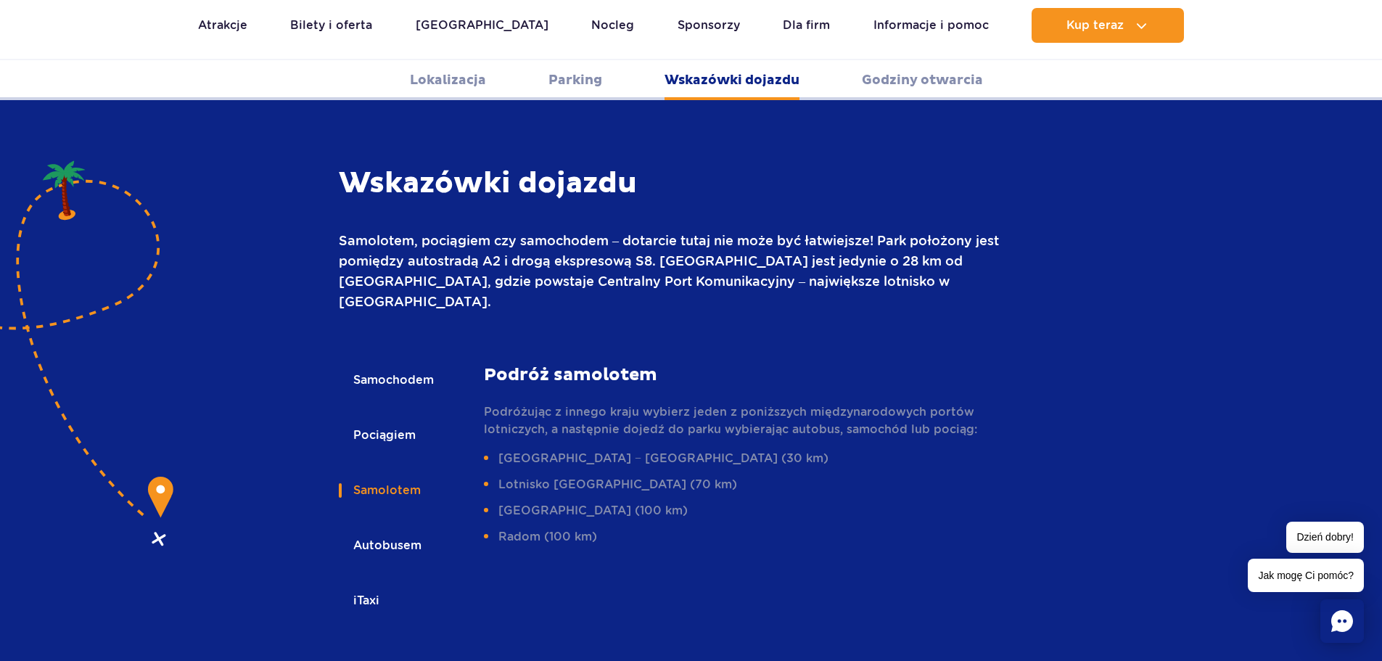
click at [403, 529] on button "Autobusem" at bounding box center [386, 545] width 95 height 32
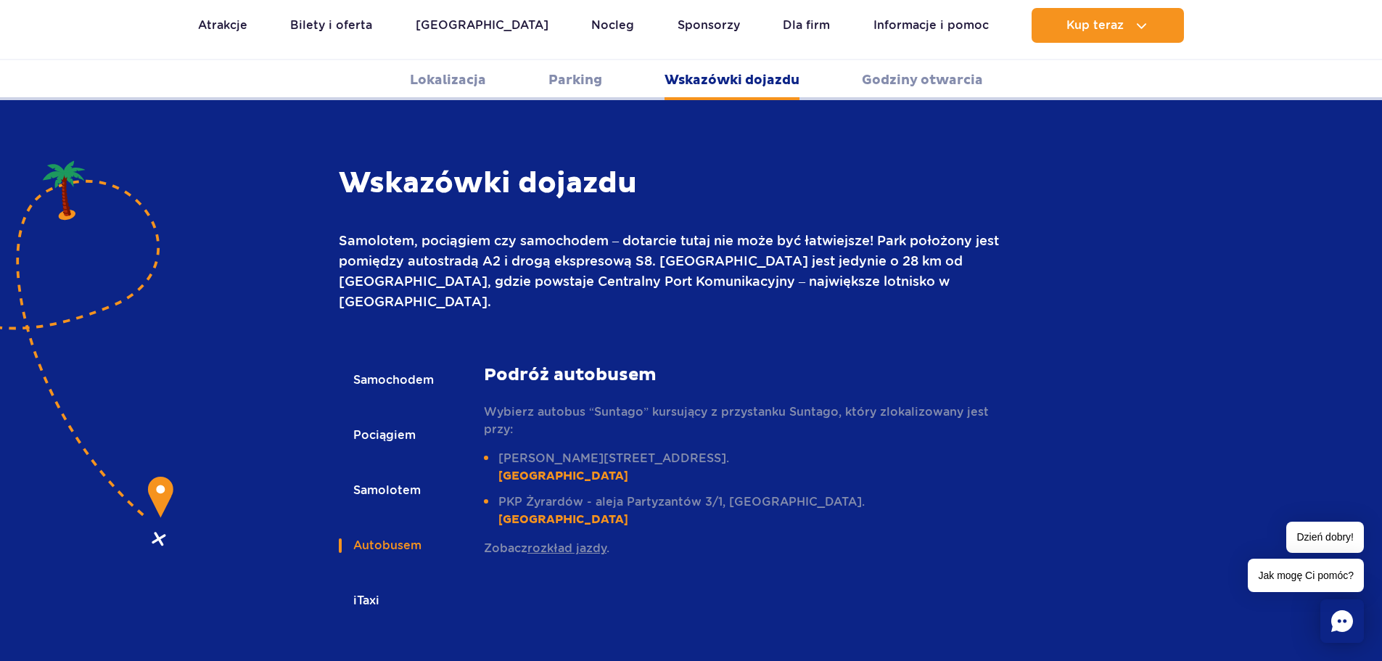
click at [379, 585] on button "iTaxi" at bounding box center [365, 601] width 53 height 32
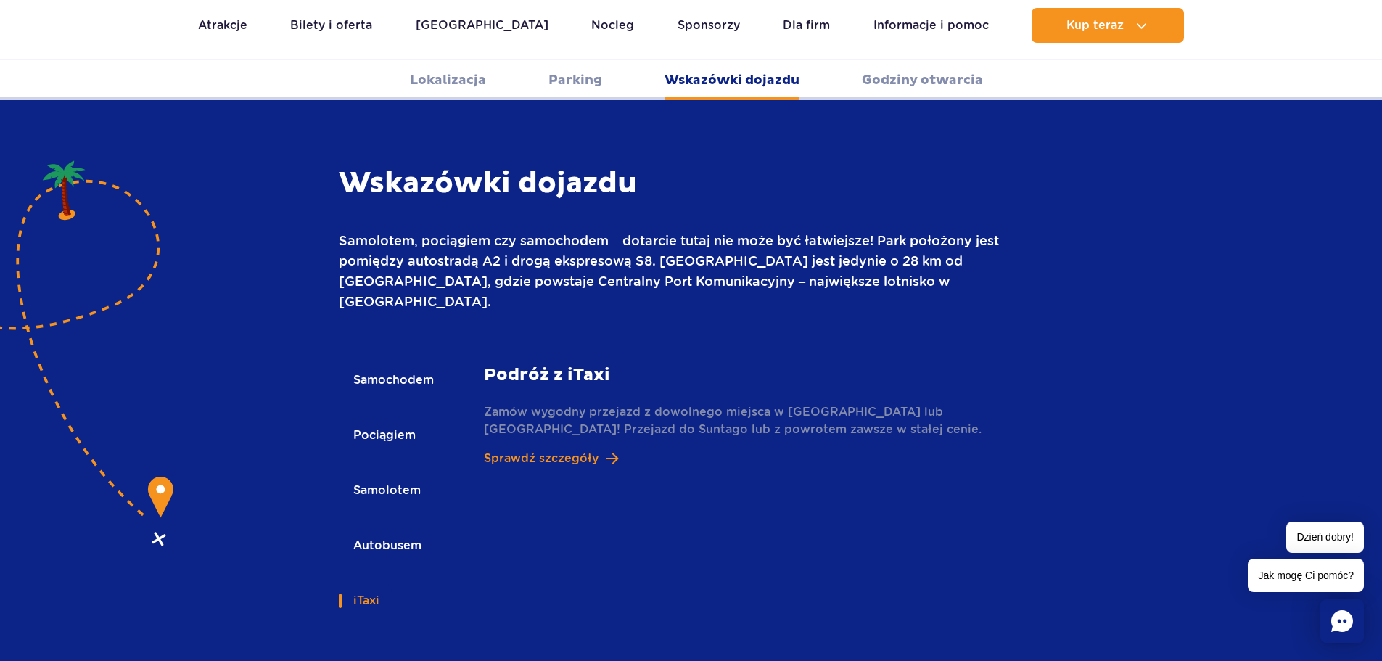
click at [392, 474] on button "Samolotem" at bounding box center [386, 490] width 94 height 32
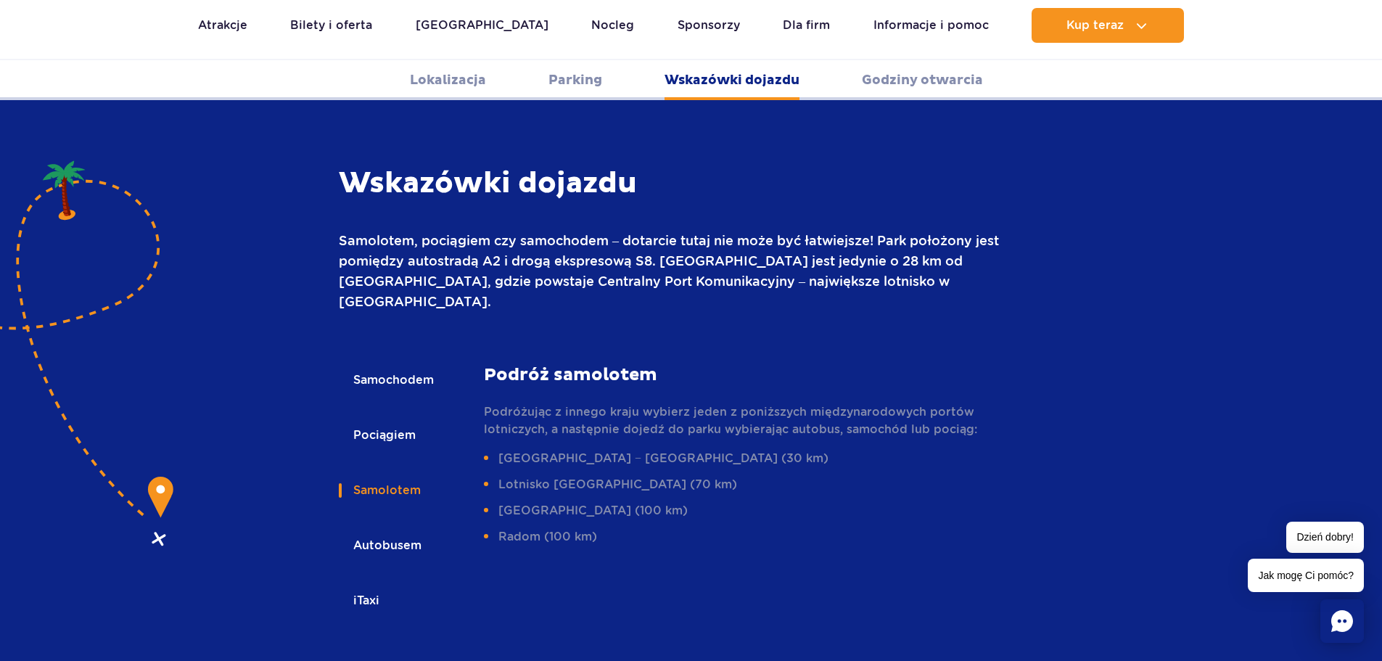
click at [379, 419] on button "Pociągiem" at bounding box center [383, 435] width 89 height 32
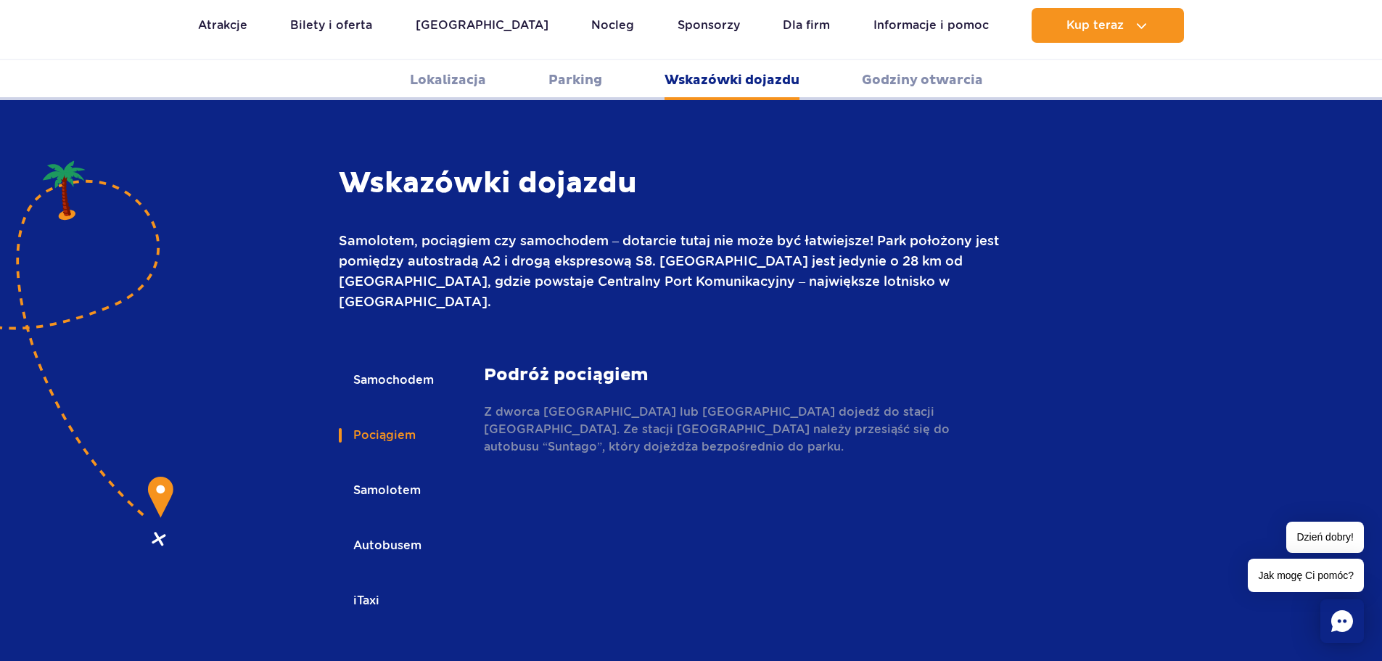
click at [399, 364] on button "Samochodem" at bounding box center [392, 380] width 107 height 32
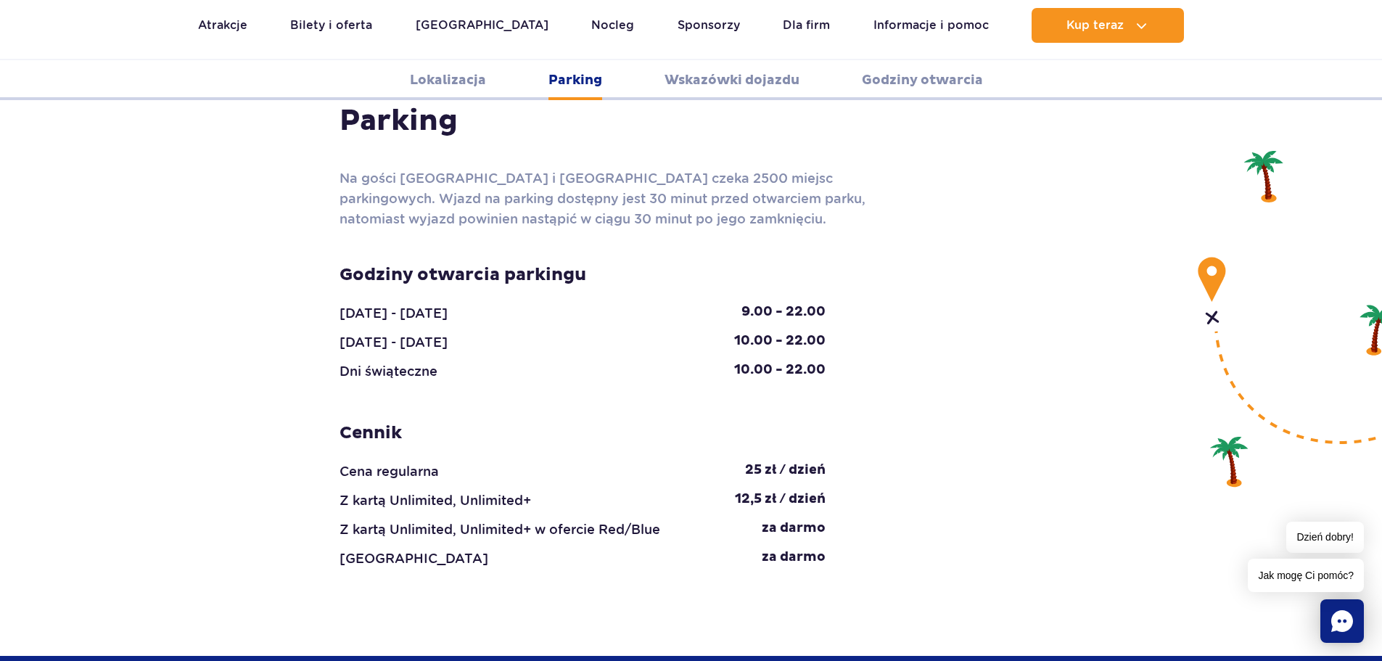
scroll to position [1205, 0]
